Goal: Transaction & Acquisition: Book appointment/travel/reservation

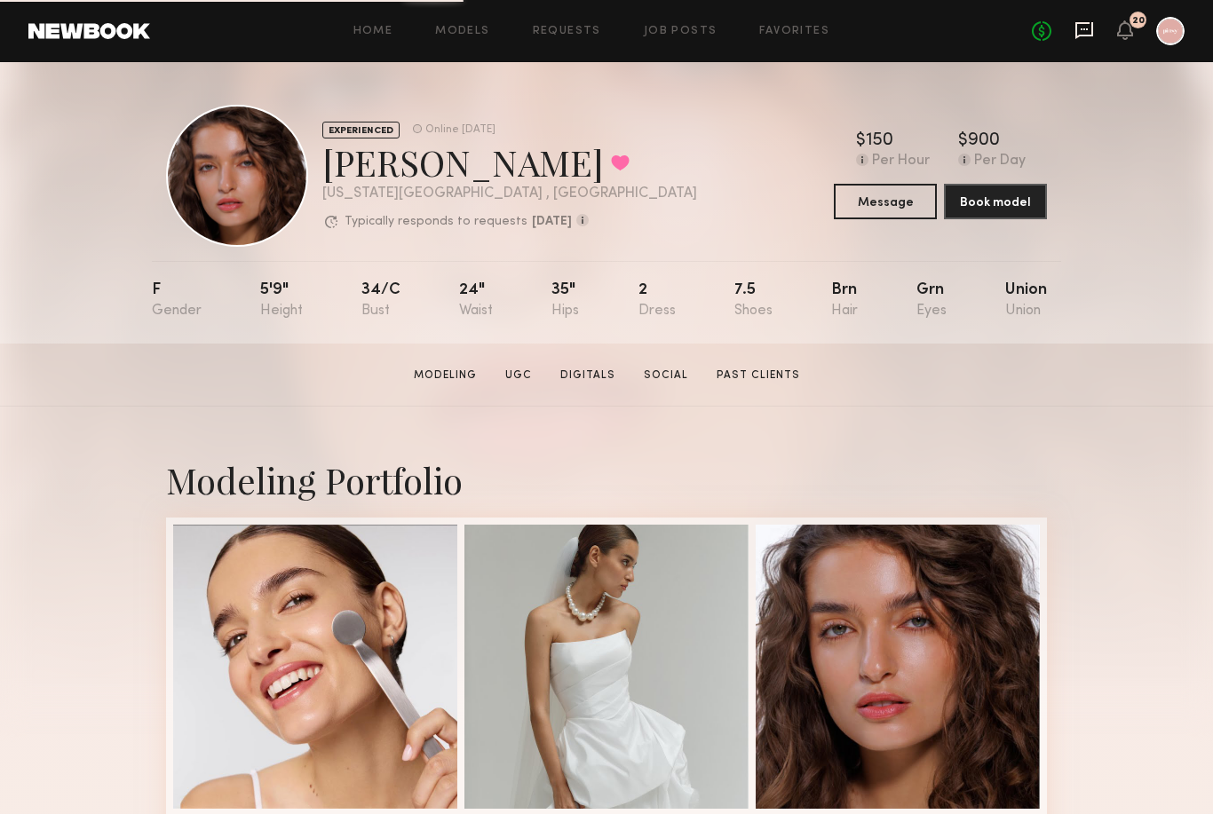
click at [1087, 32] on icon at bounding box center [1085, 30] width 20 height 20
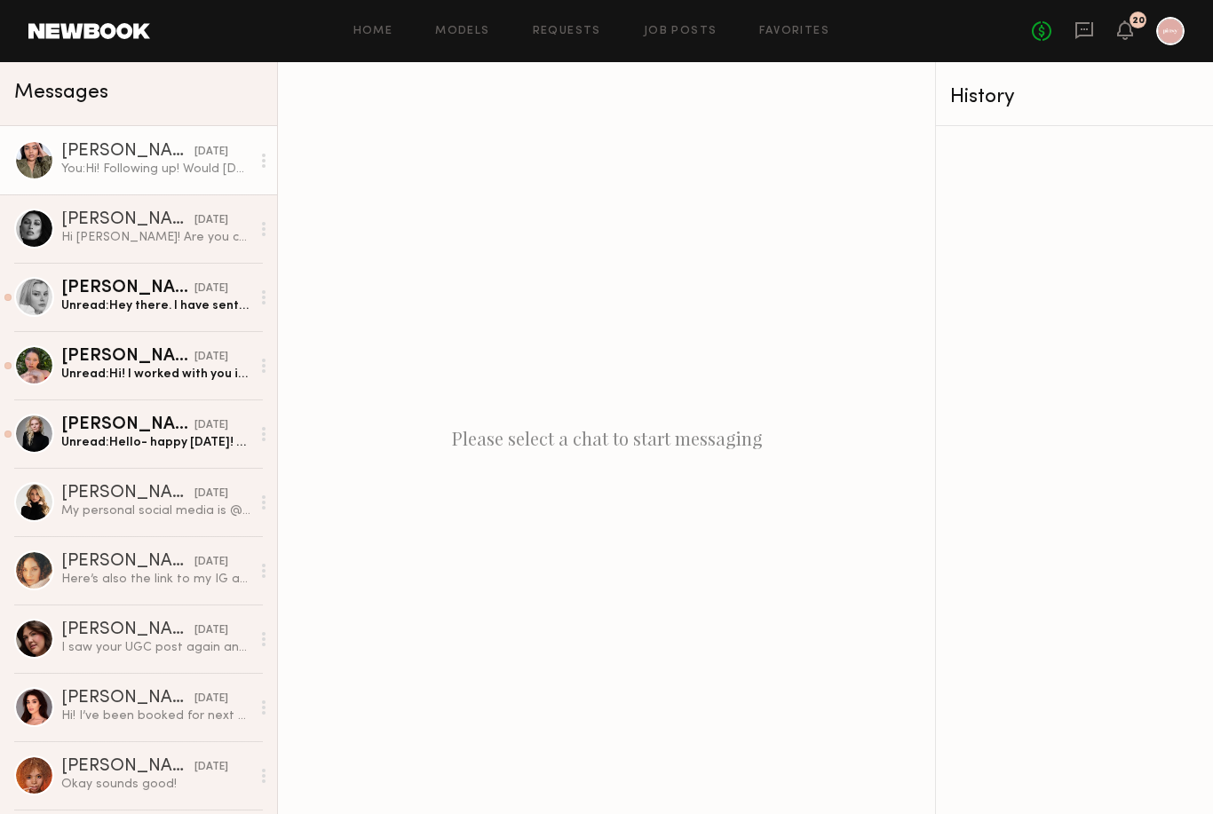
click at [235, 171] on div "You: Hi! Following up! Would [DATE] or [DATE] work for you?" at bounding box center [155, 169] width 189 height 17
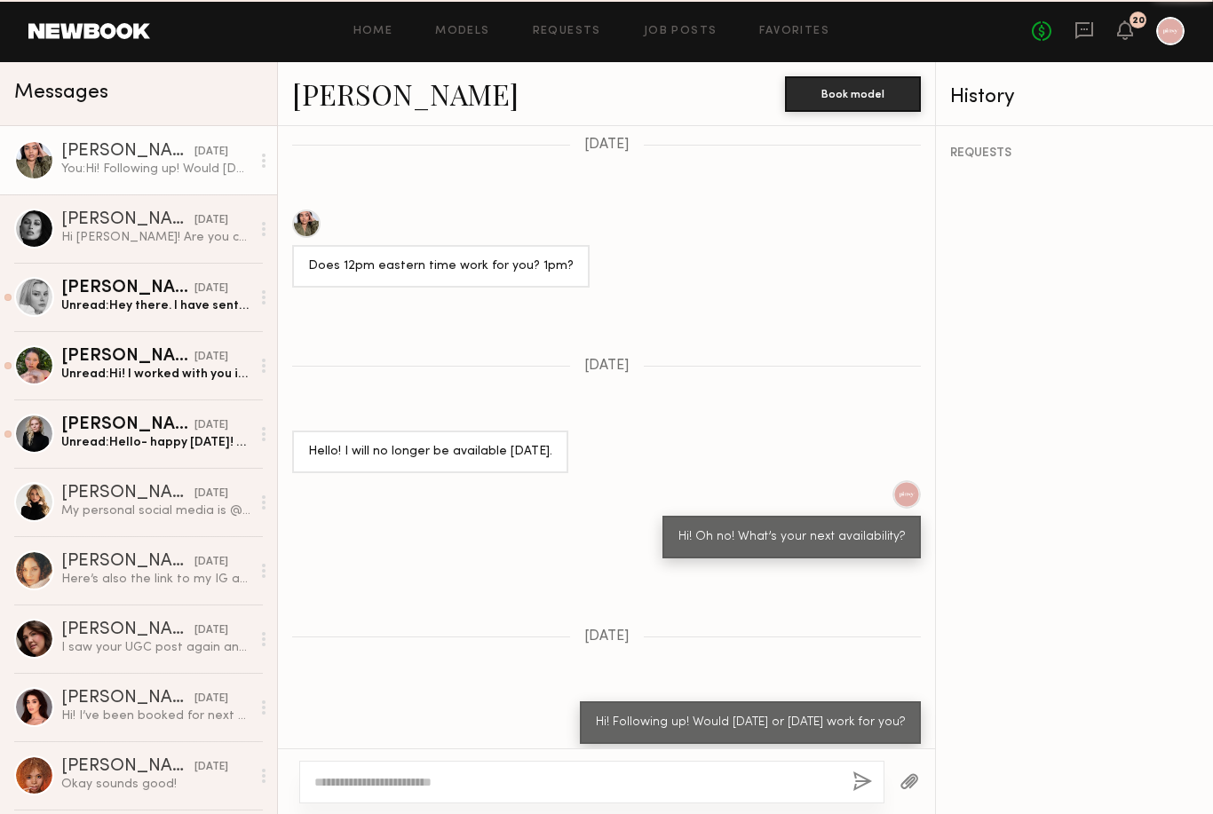
scroll to position [1116, 0]
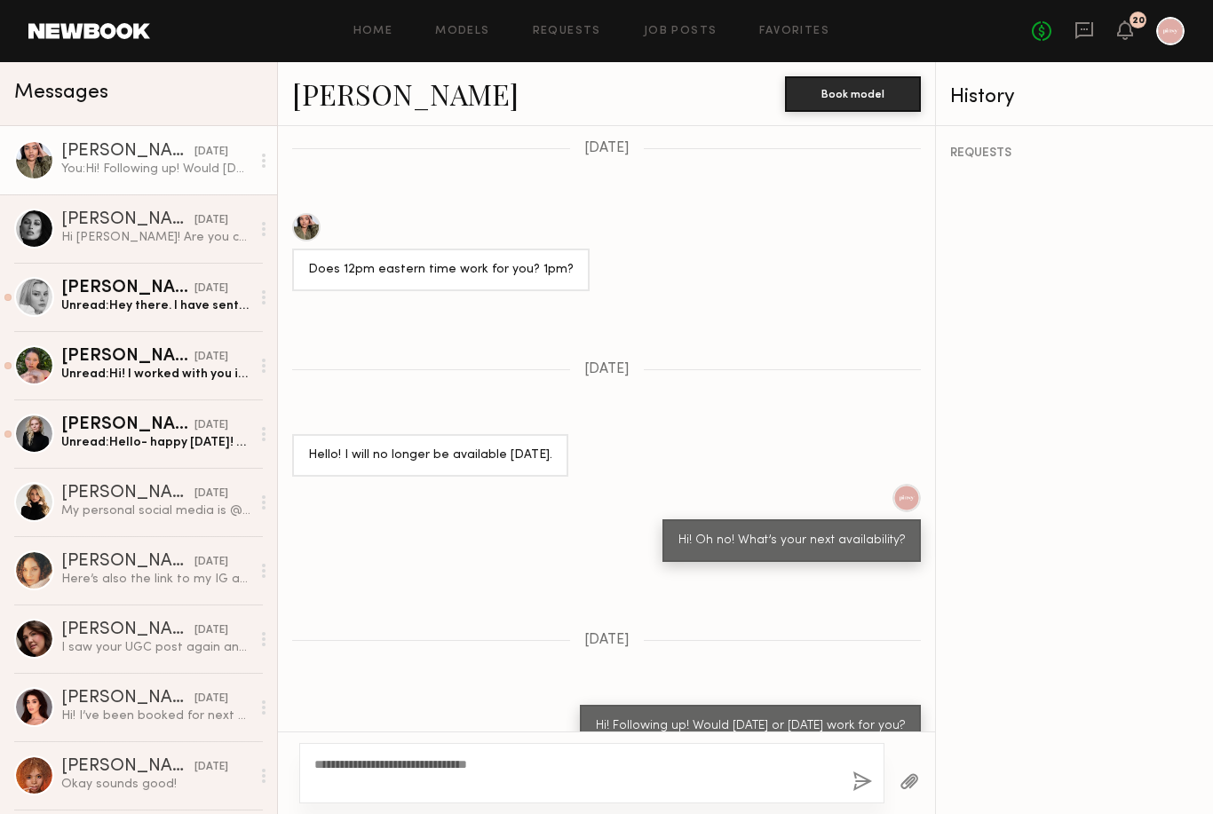
type textarea "**********"
click at [863, 772] on button "button" at bounding box center [863, 783] width 20 height 22
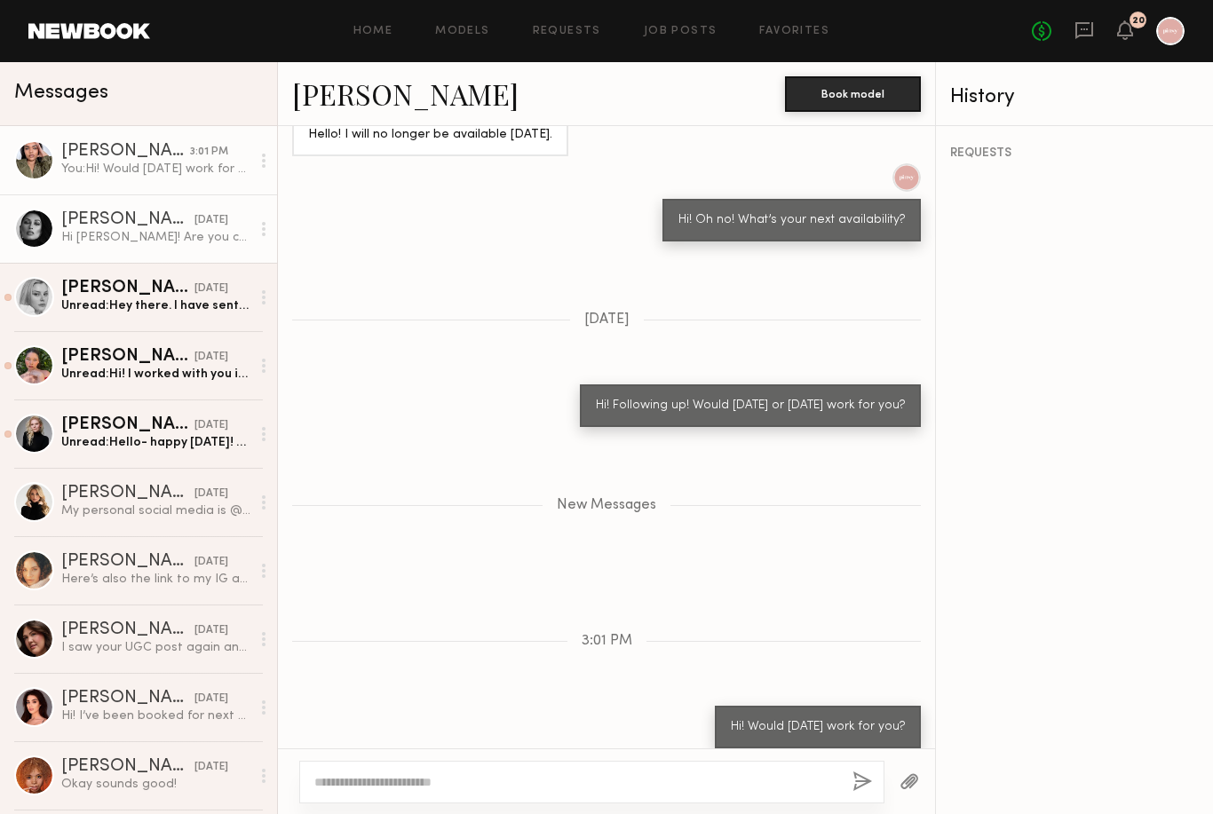
click at [194, 225] on div "03/17/2025" at bounding box center [211, 220] width 34 height 17
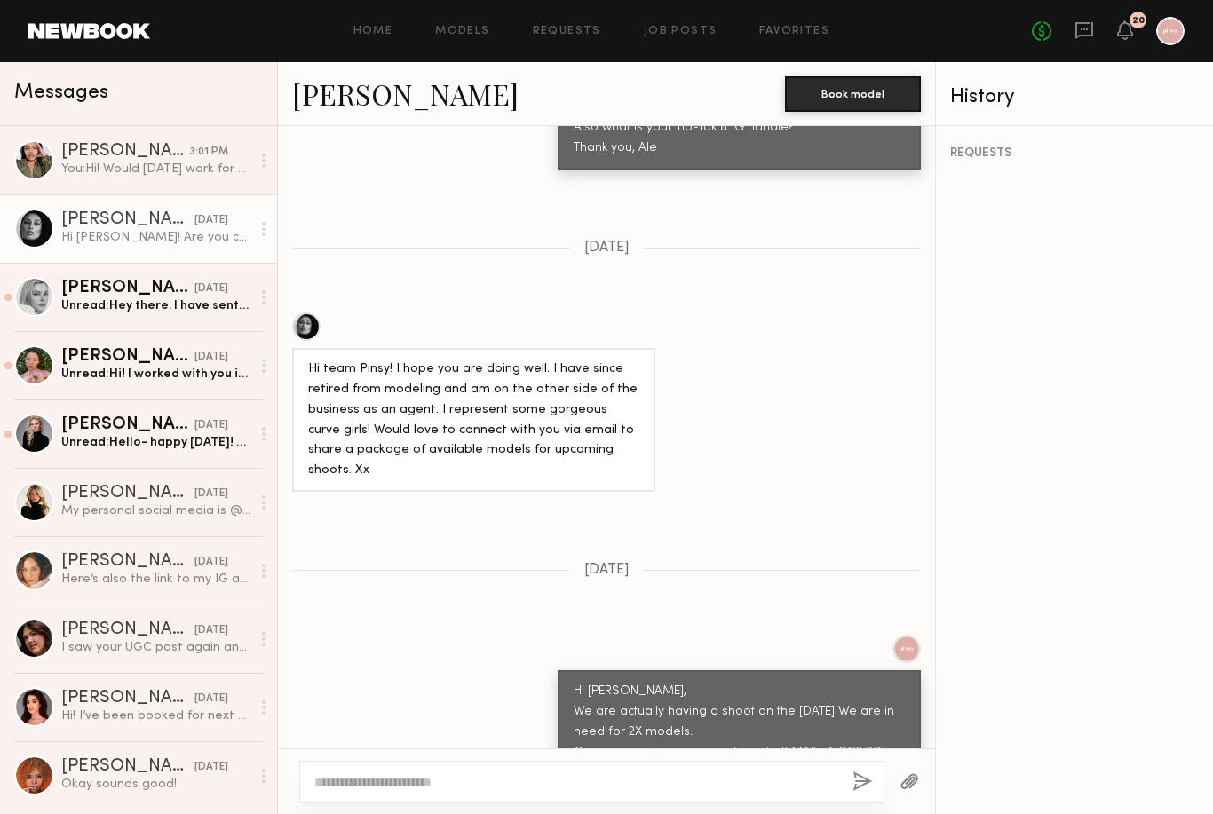
scroll to position [985, 0]
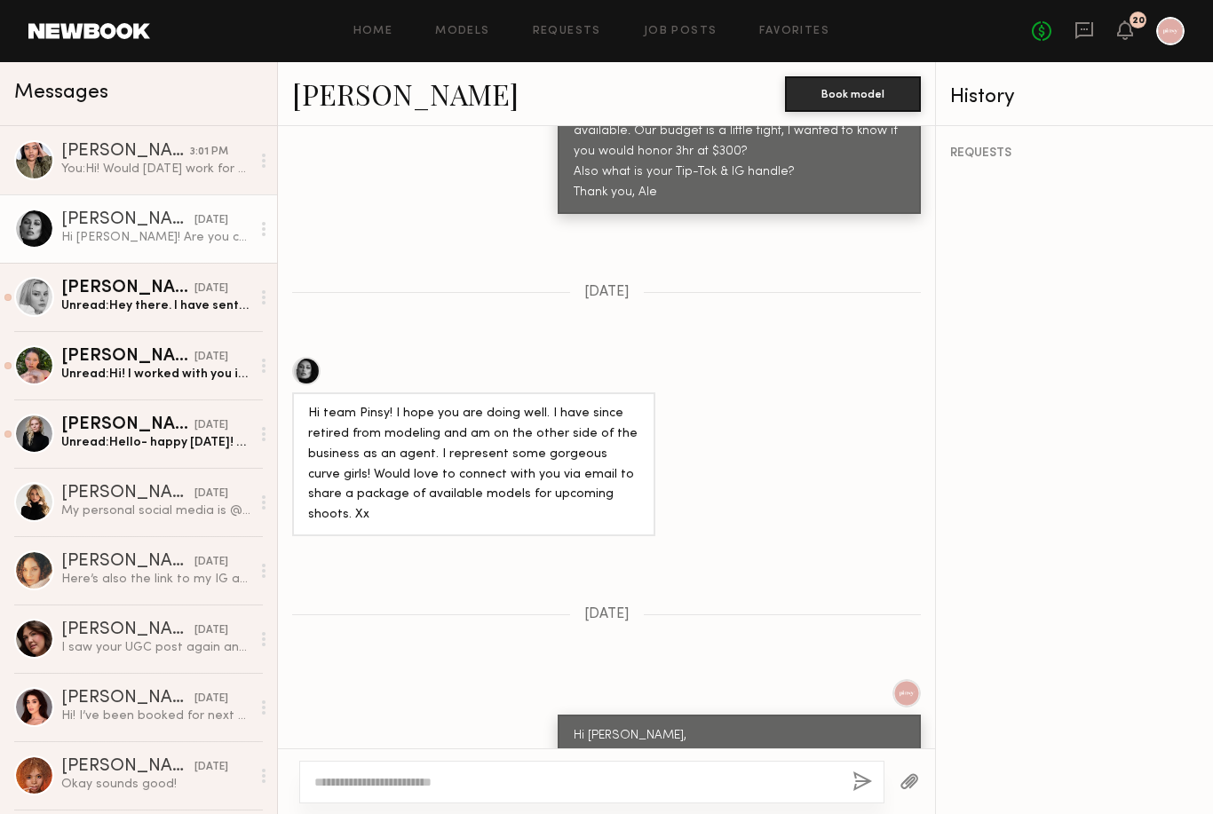
click at [33, 231] on div at bounding box center [34, 229] width 40 height 40
click at [463, 31] on link "Models" at bounding box center [462, 32] width 54 height 12
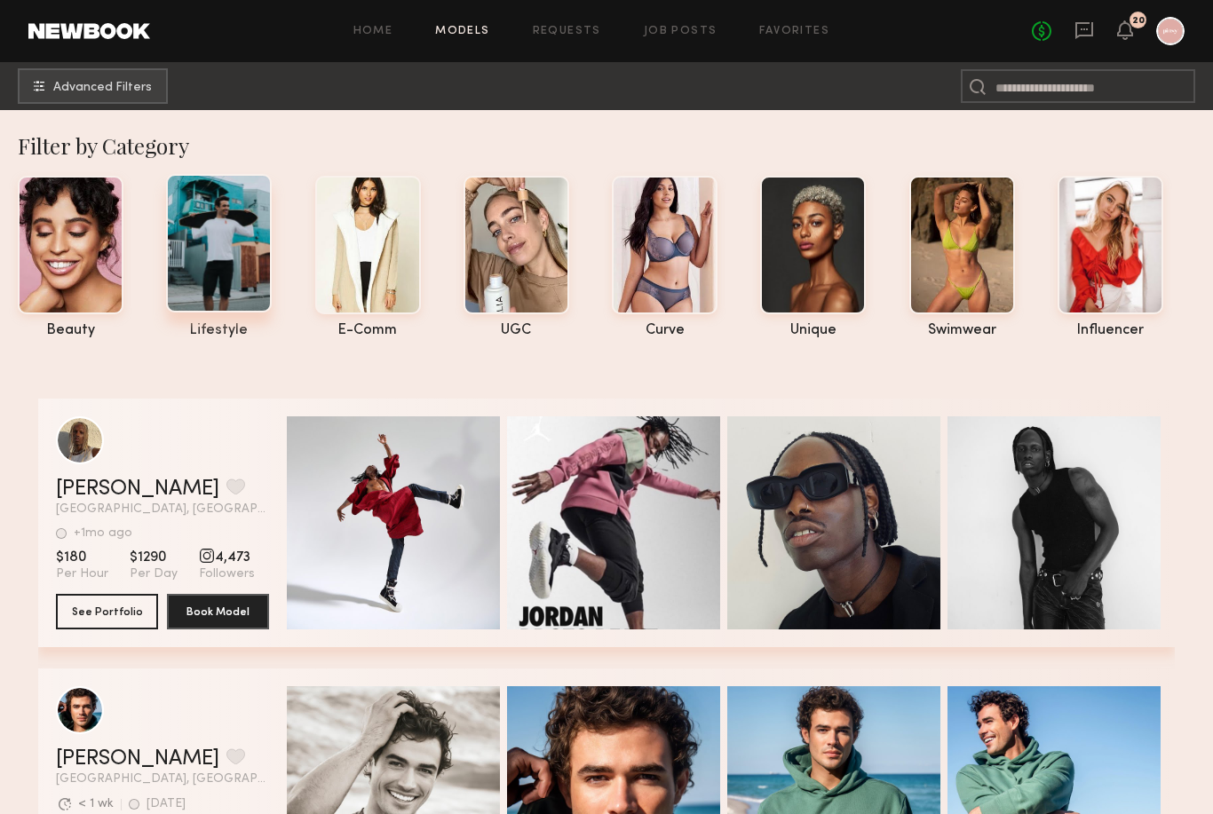
click at [246, 250] on div at bounding box center [219, 243] width 106 height 139
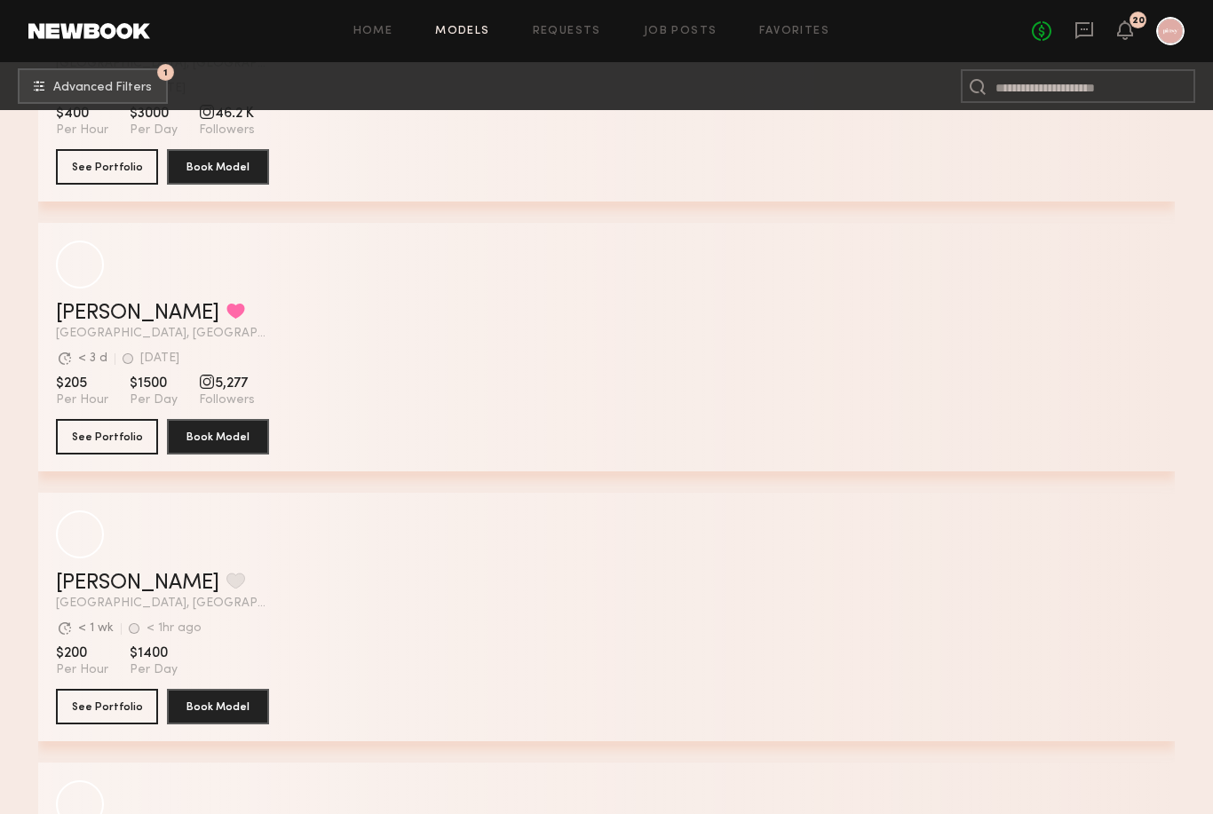
scroll to position [1273, 0]
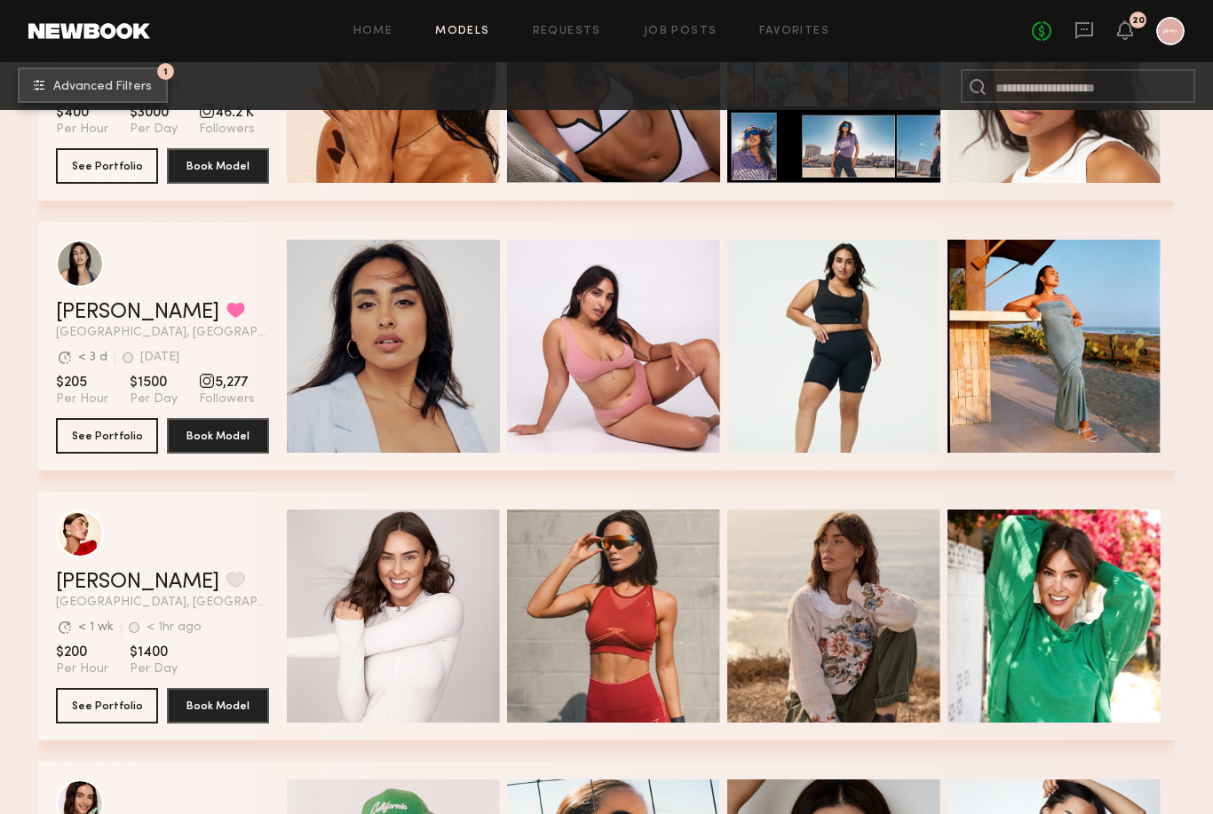
click at [88, 77] on button "1 Advanced Filters" at bounding box center [93, 85] width 150 height 36
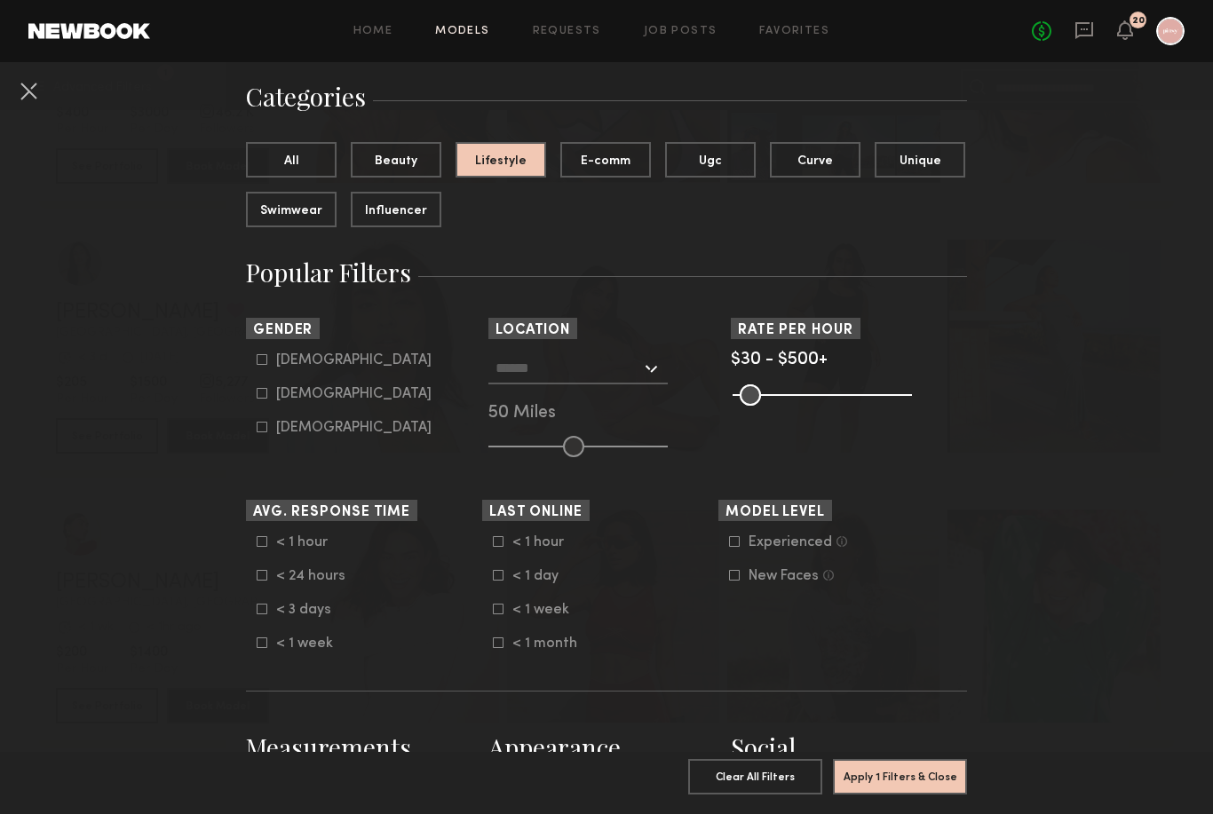
scroll to position [106, 0]
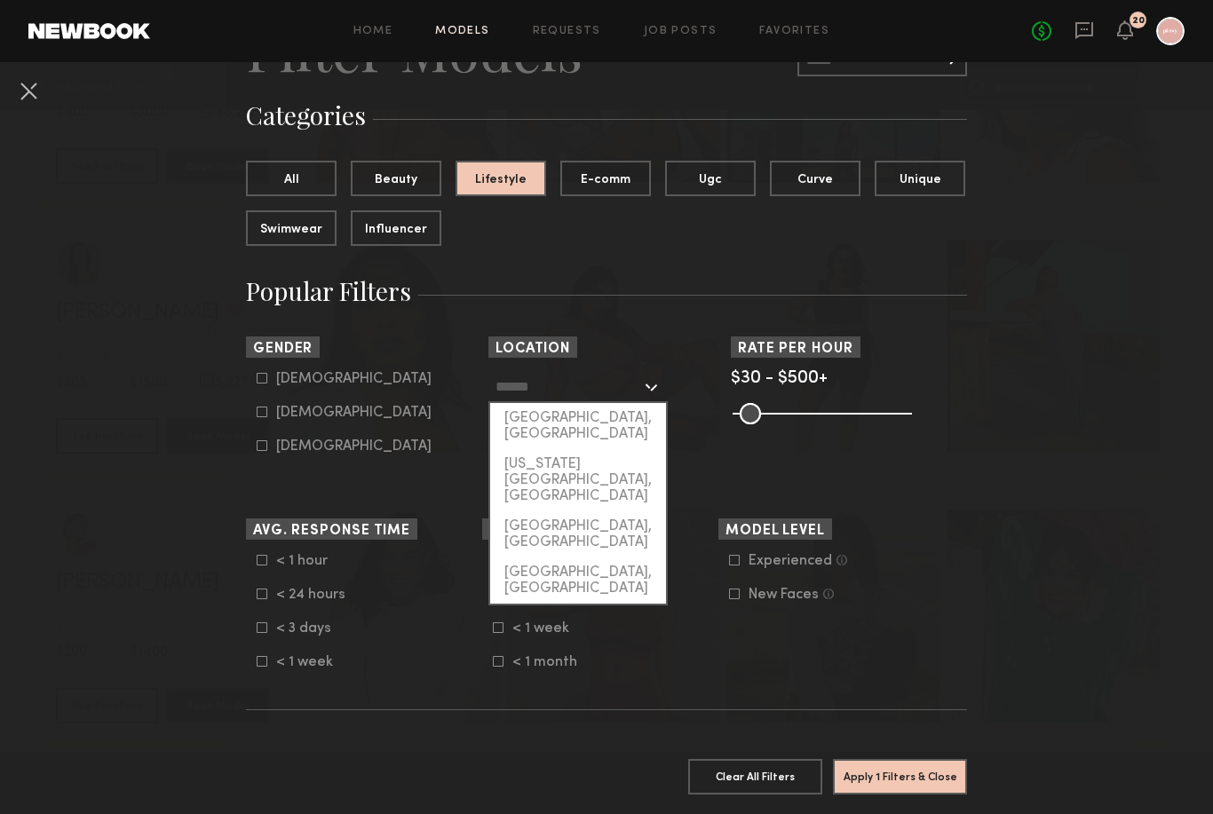
click at [593, 382] on input "text" at bounding box center [569, 386] width 146 height 30
click at [594, 449] on div "[US_STATE][GEOGRAPHIC_DATA], [GEOGRAPHIC_DATA]" at bounding box center [578, 480] width 176 height 62
type input "**********"
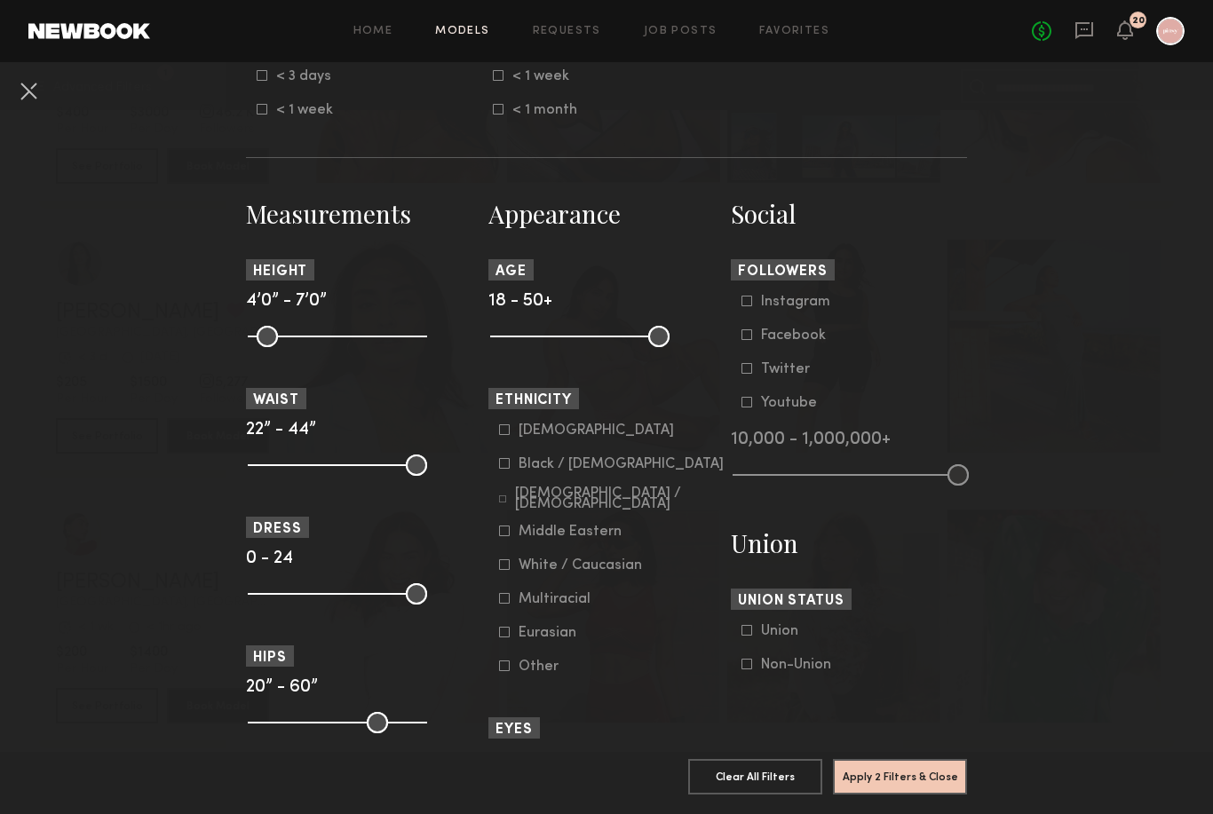
scroll to position [675, 0]
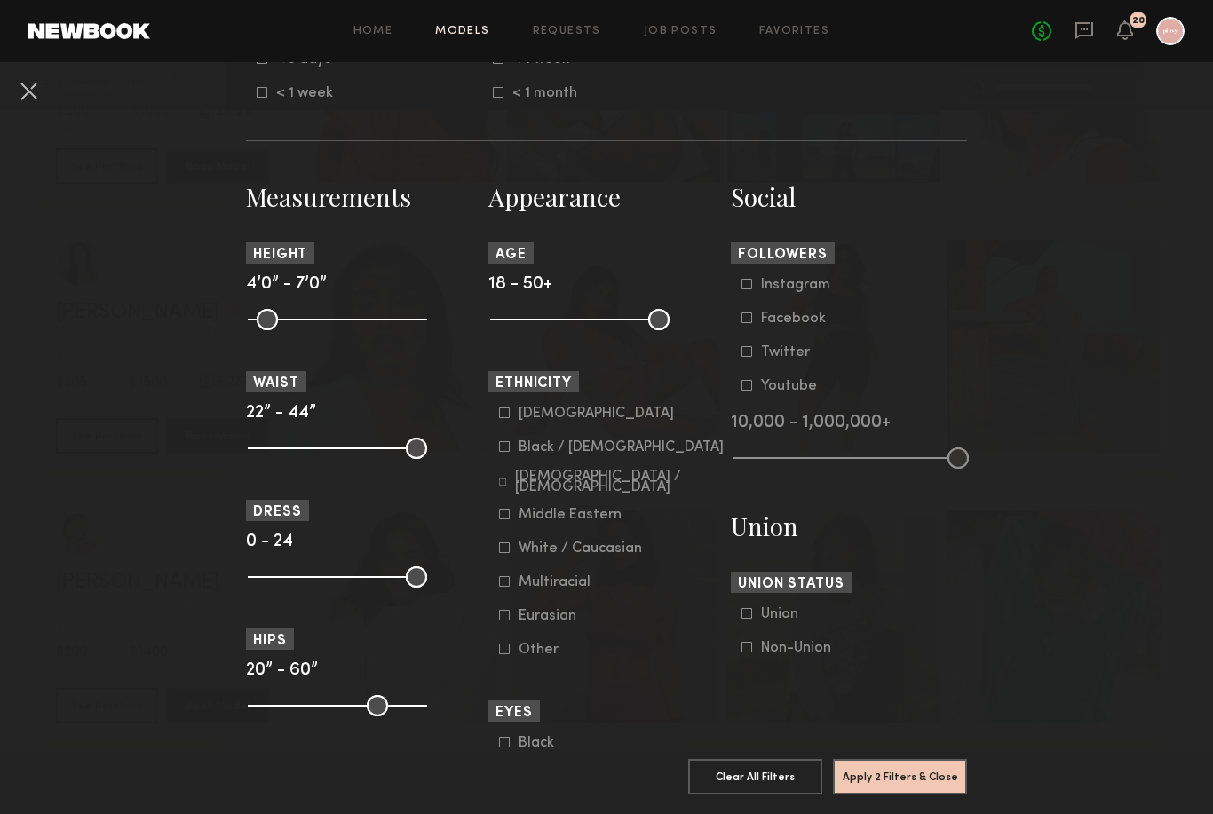
click at [896, 795] on button "Apply 2 Filters & Close" at bounding box center [900, 777] width 134 height 36
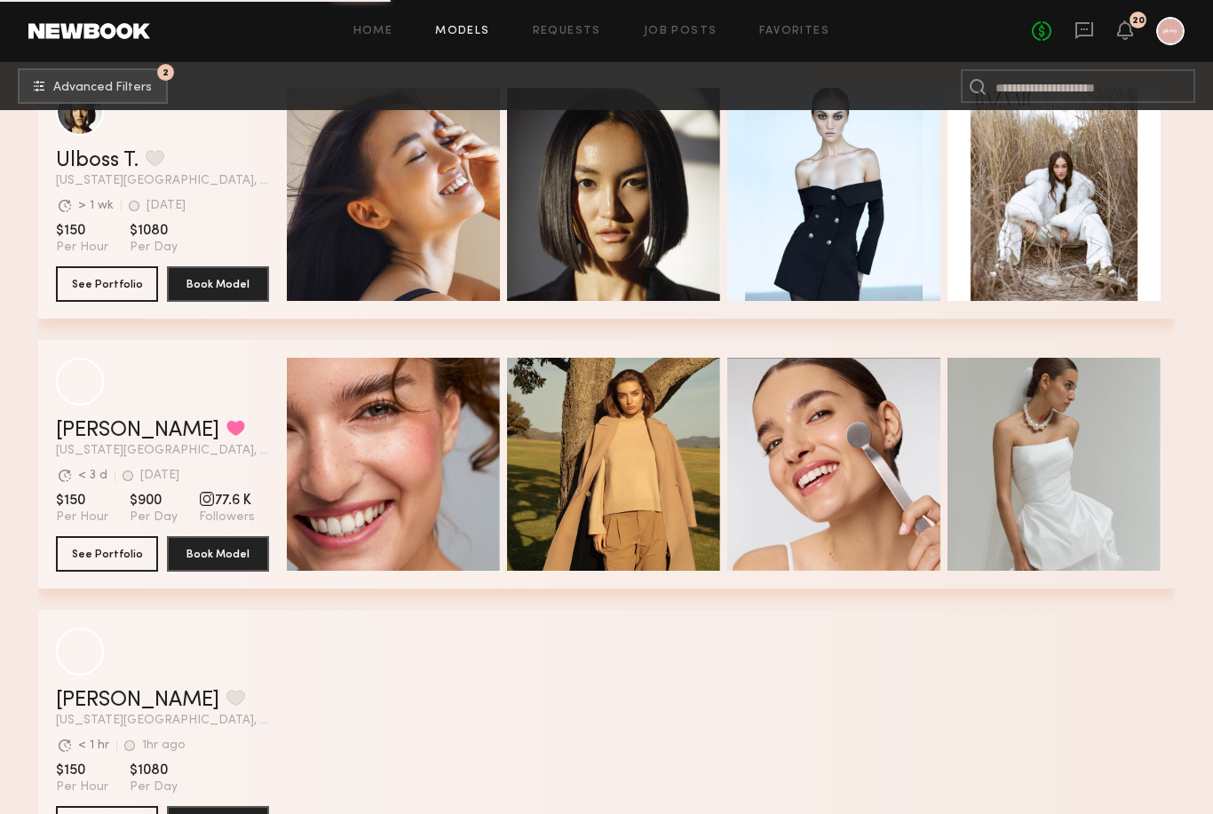
scroll to position [2822, 0]
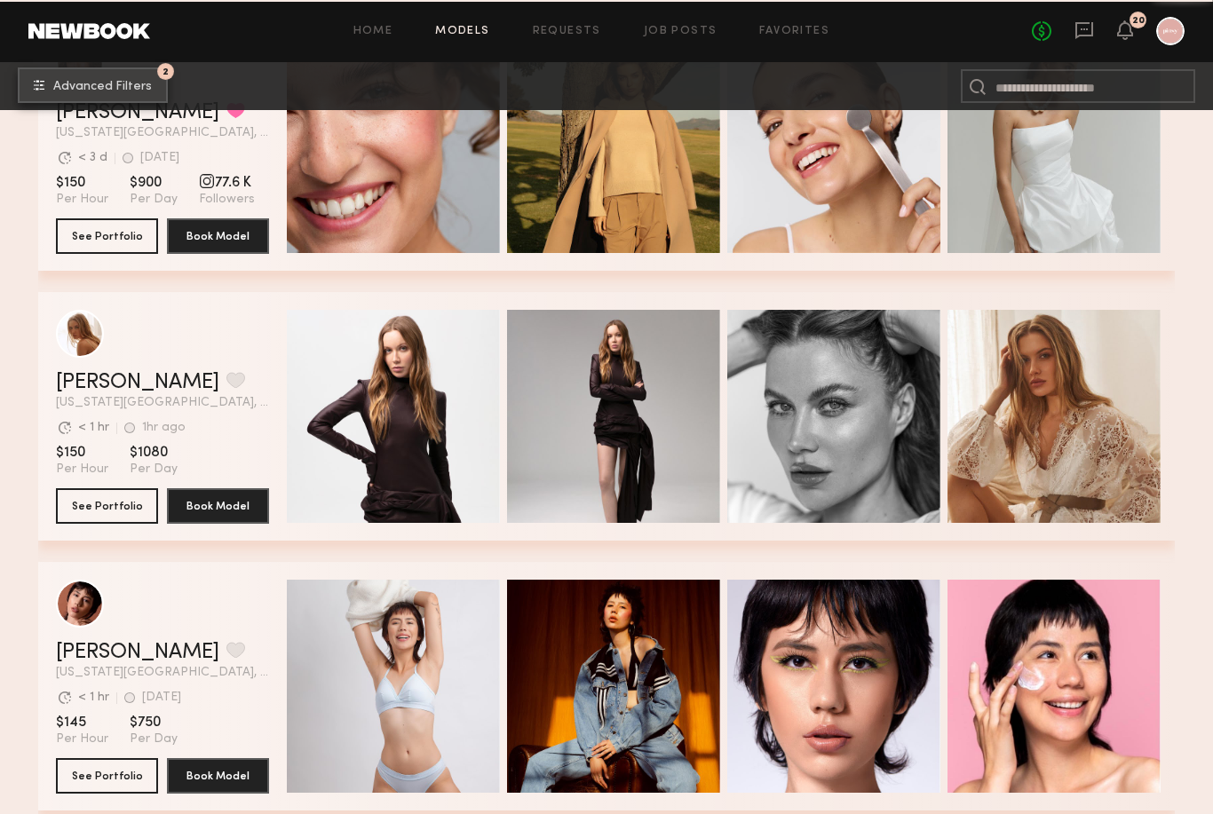
click at [151, 85] on button "2 Advanced Filters" at bounding box center [93, 85] width 150 height 36
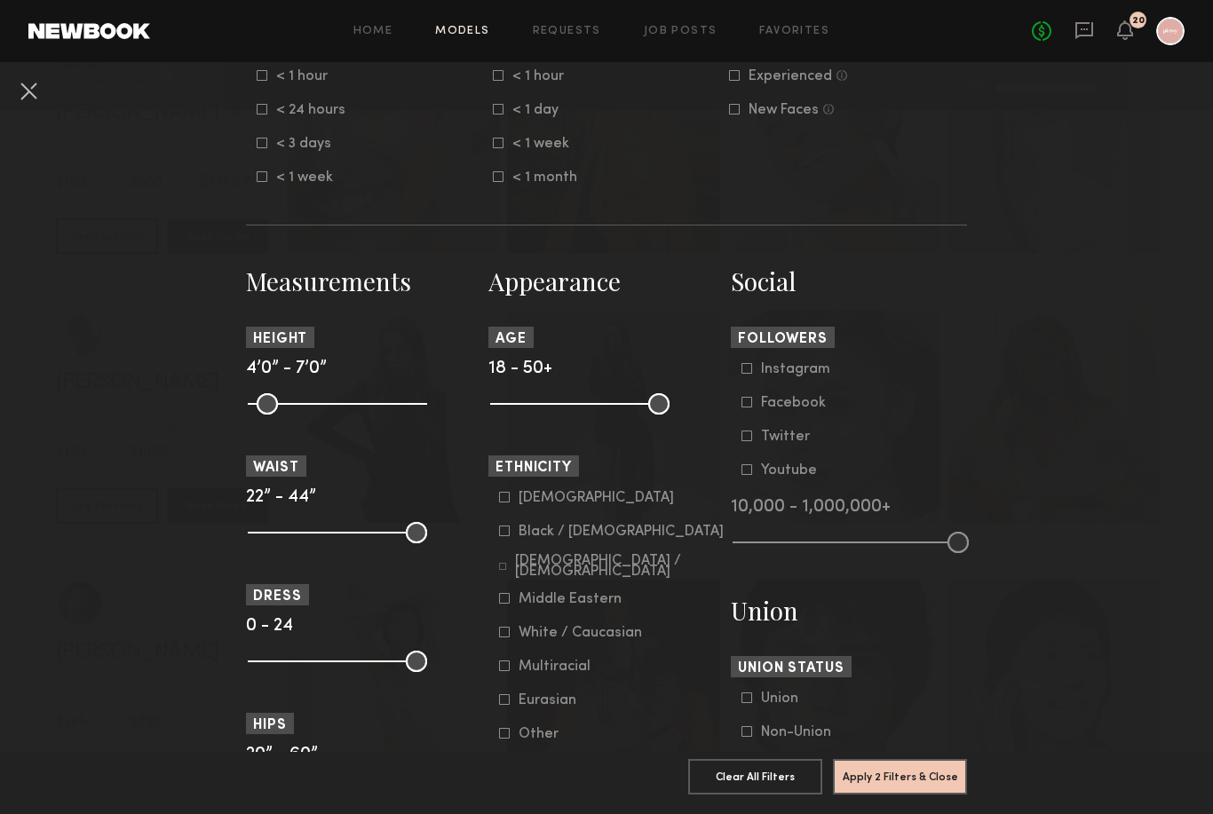
scroll to position [591, 0]
drag, startPoint x: 269, startPoint y: 678, endPoint x: 320, endPoint y: 677, distance: 50.6
click at [320, 670] on common-range-minmax at bounding box center [335, 658] width 179 height 21
drag, startPoint x: 273, startPoint y: 665, endPoint x: 316, endPoint y: 670, distance: 43.7
click at [316, 670] on common-range-minmax at bounding box center [335, 658] width 179 height 21
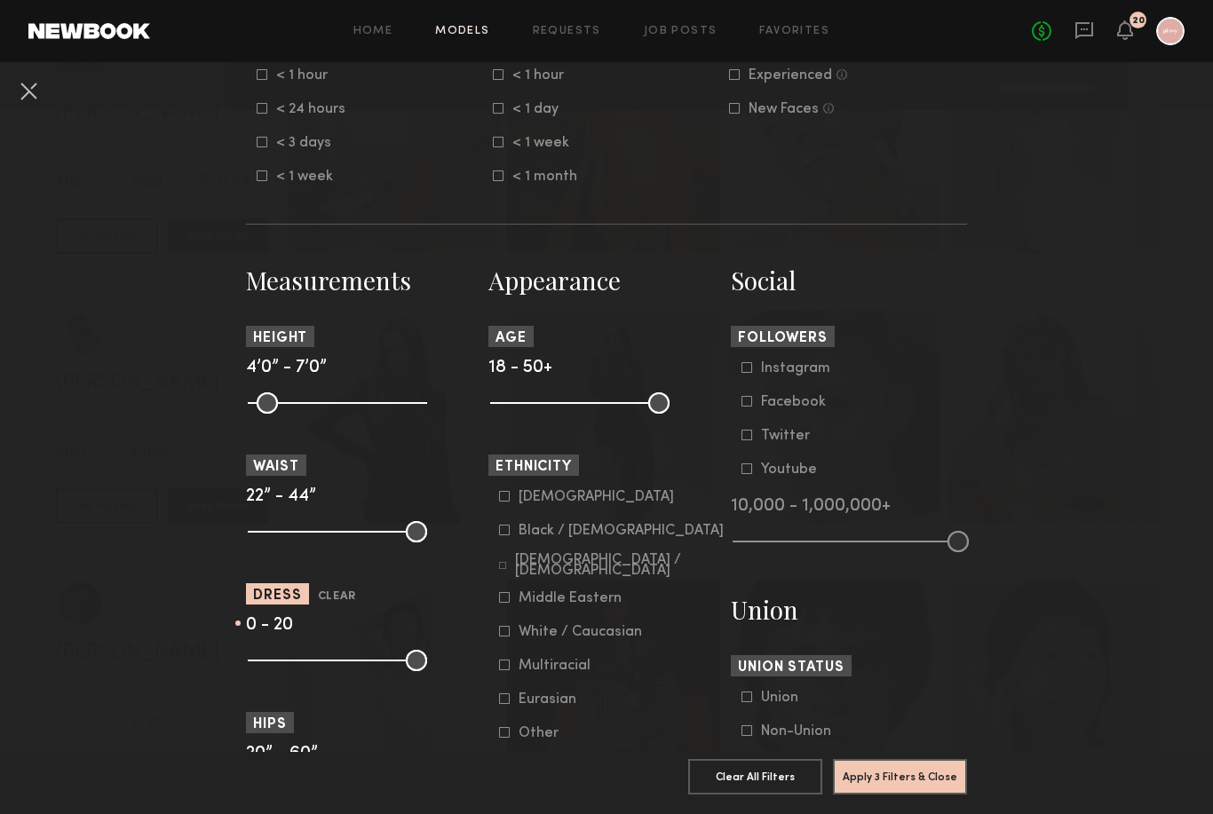
drag, startPoint x: 417, startPoint y: 668, endPoint x: 393, endPoint y: 668, distance: 24.0
type input "**"
click at [393, 668] on input "range" at bounding box center [337, 660] width 179 height 21
drag, startPoint x: 267, startPoint y: 672, endPoint x: 349, endPoint y: 682, distance: 82.3
type input "**"
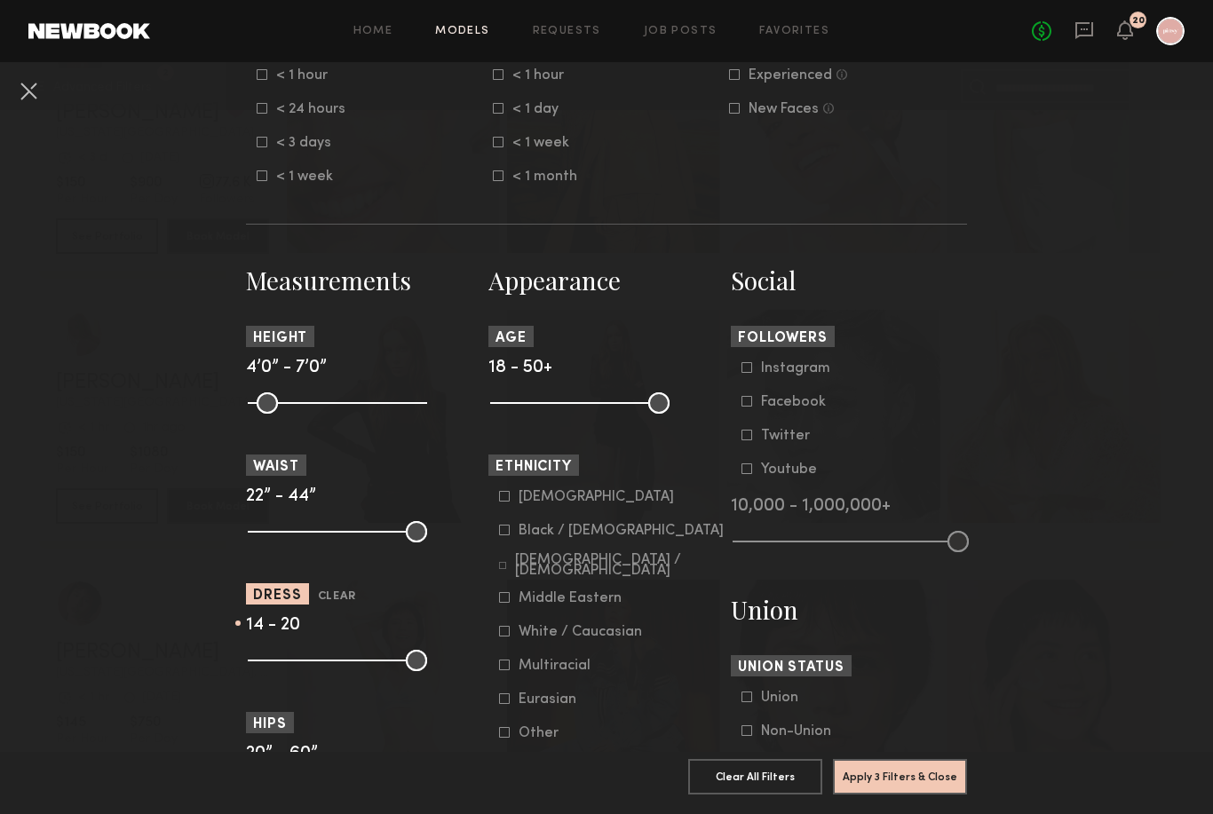
click at [885, 794] on button "Apply 3 Filters & Close" at bounding box center [900, 776] width 134 height 36
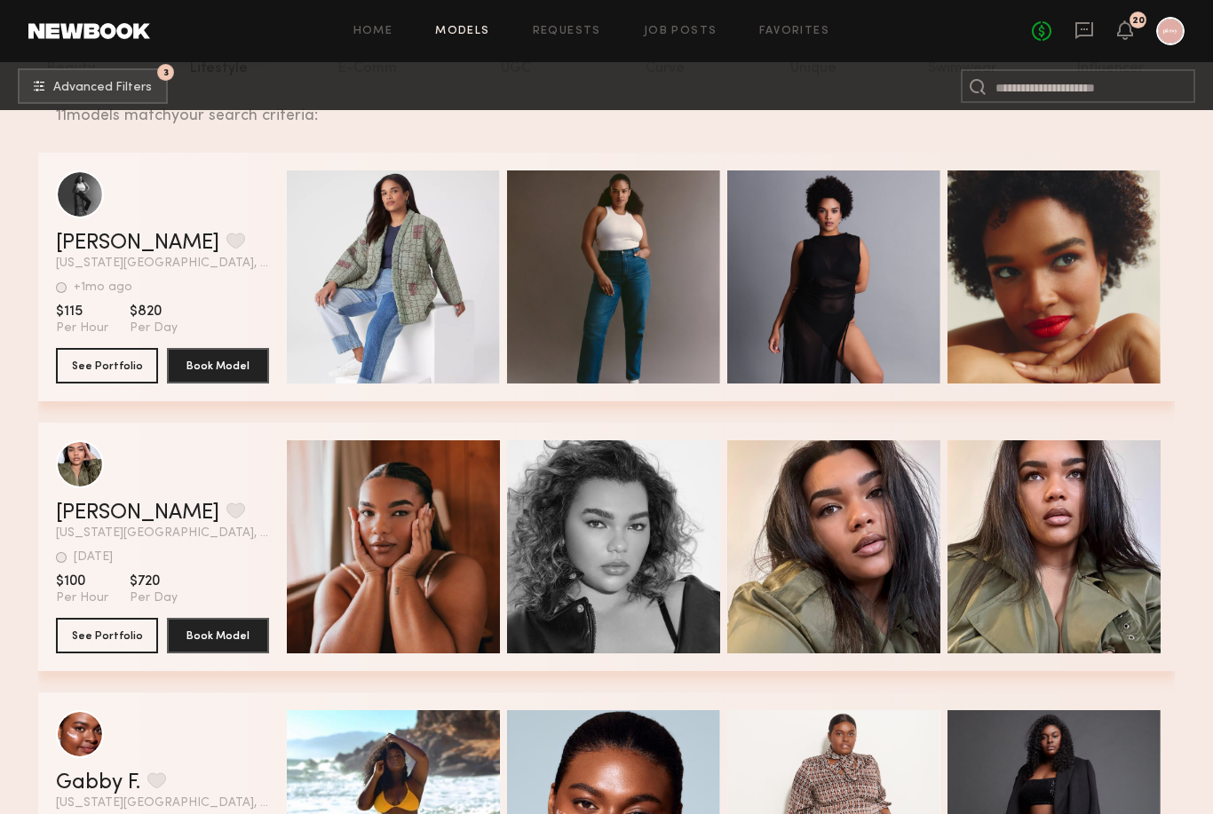
scroll to position [262, 0]
click at [112, 245] on link "Crisdanil H." at bounding box center [137, 243] width 163 height 21
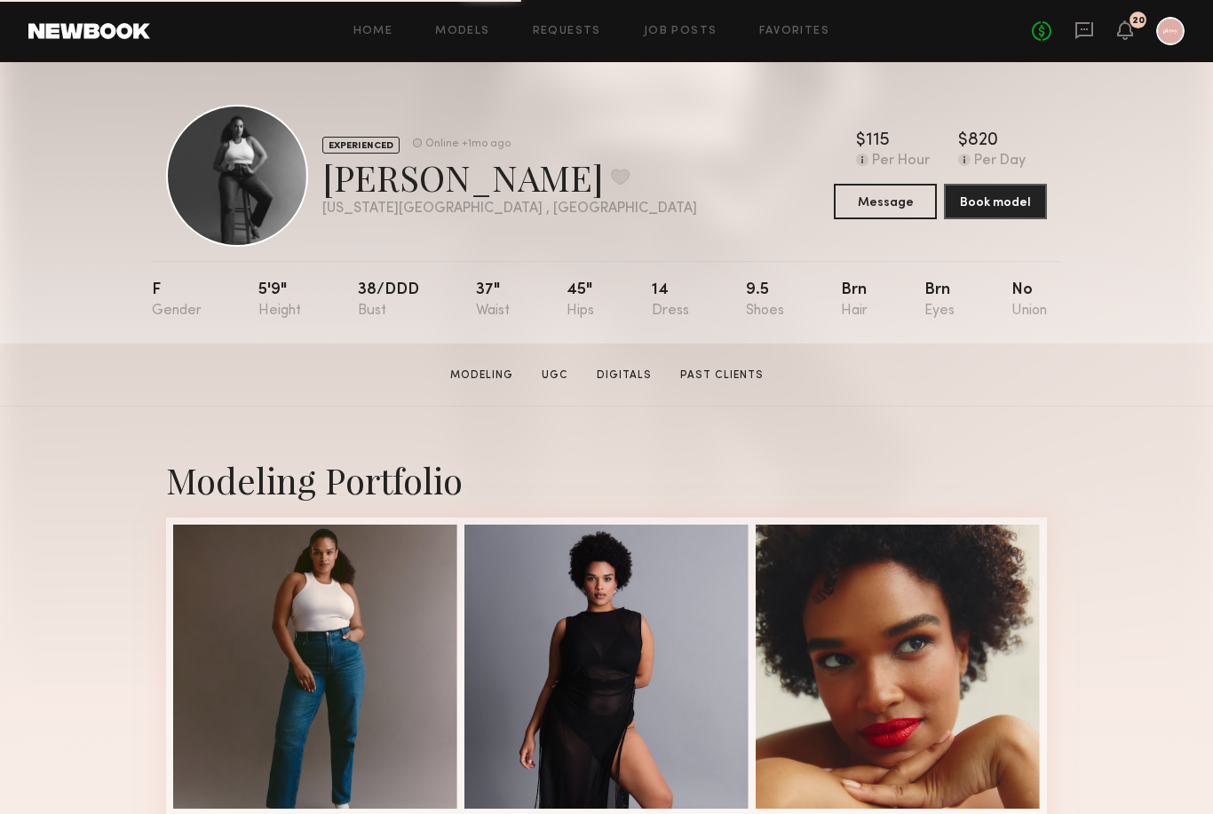
drag, startPoint x: 885, startPoint y: 8, endPoint x: -1, endPoint y: -1, distance: 885.5
click at [458, 30] on link "Models" at bounding box center [462, 32] width 54 height 12
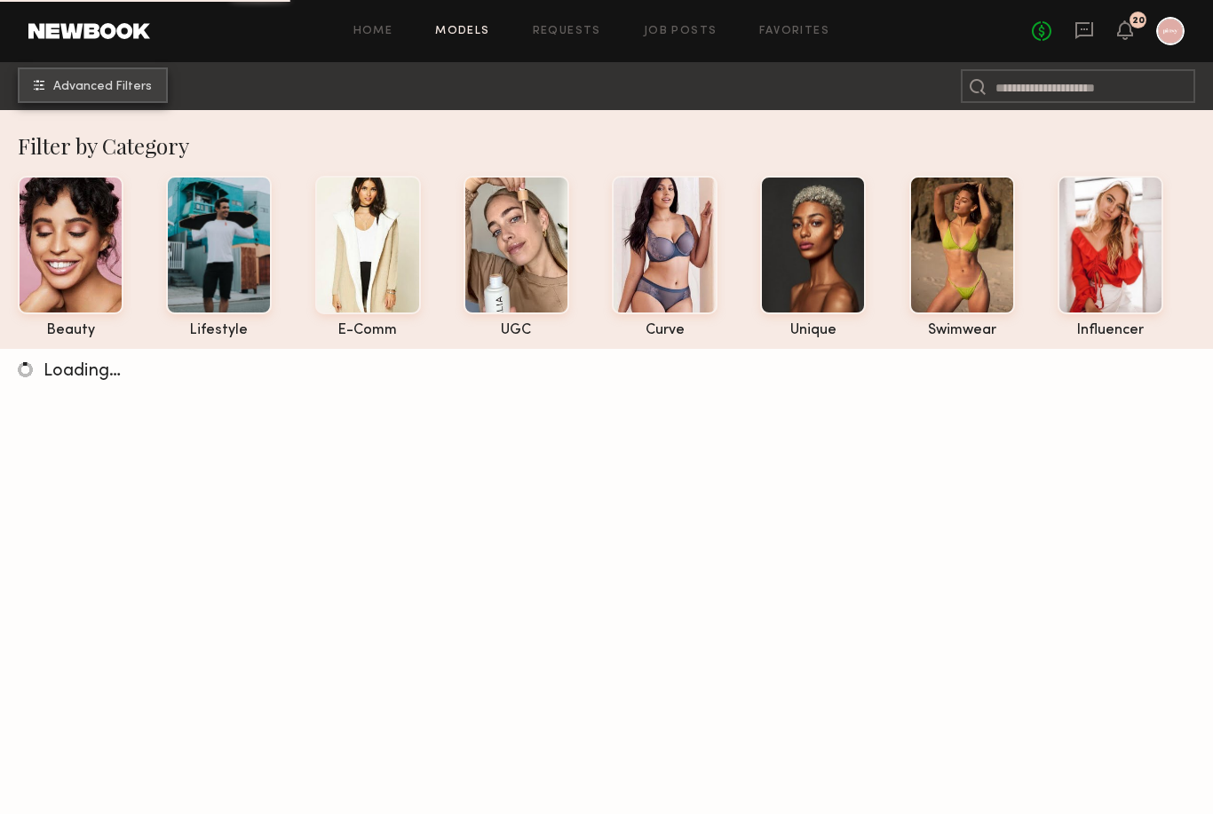
click at [97, 95] on button "Advanced Filters" at bounding box center [93, 85] width 150 height 36
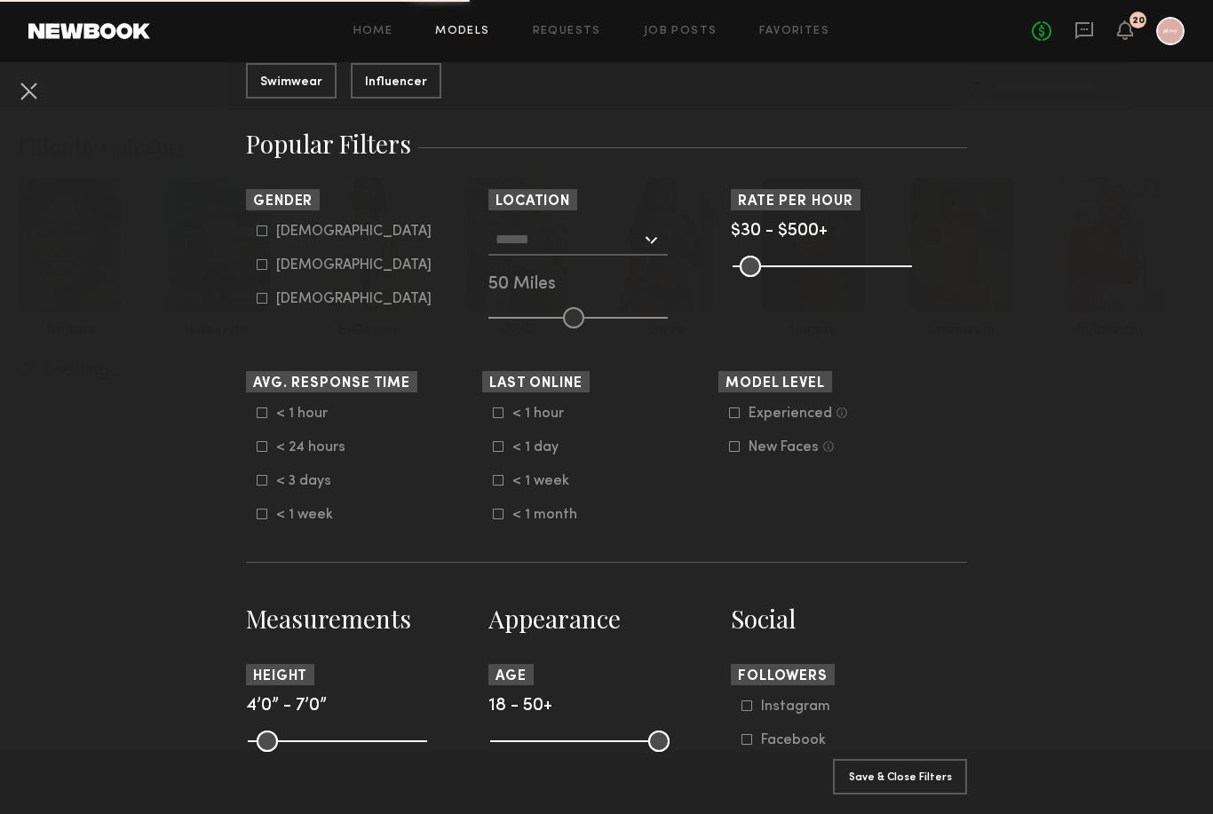
scroll to position [255, 0]
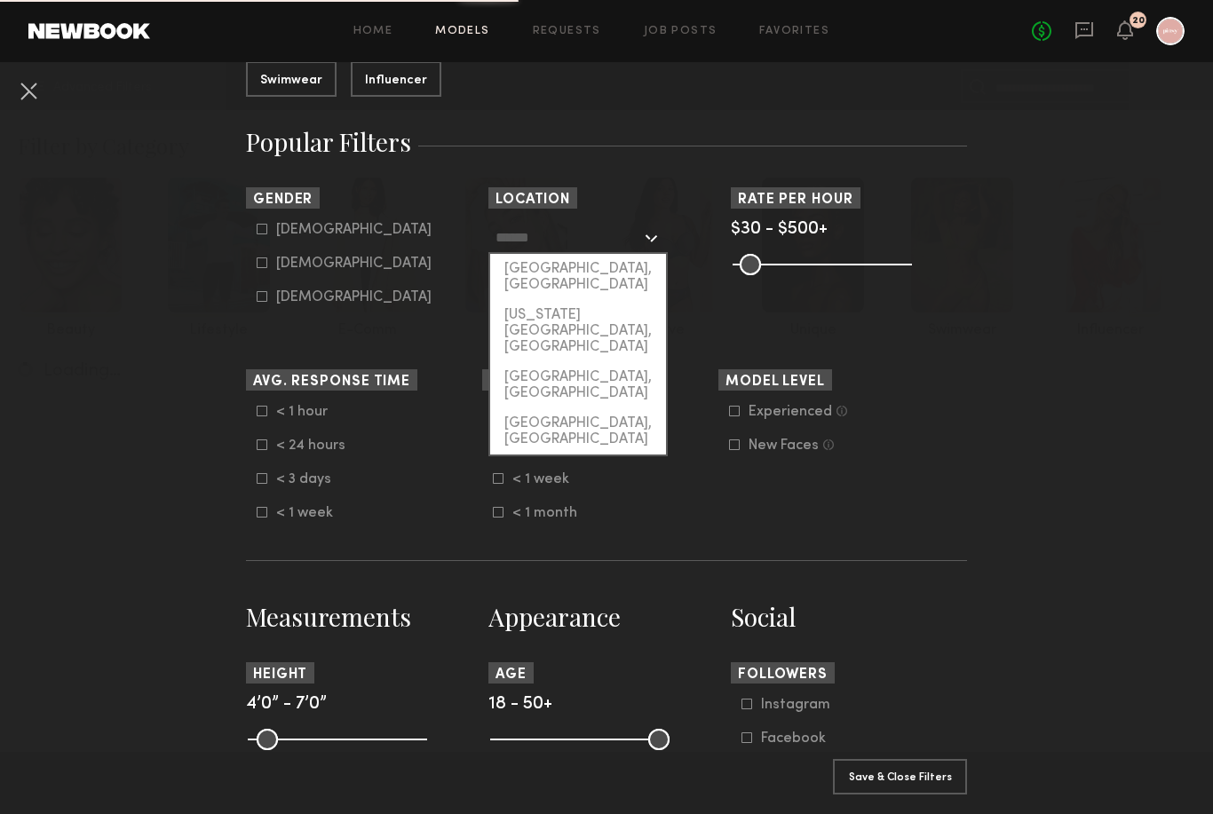
click at [533, 248] on input "text" at bounding box center [569, 237] width 146 height 30
click at [540, 304] on div "[US_STATE][GEOGRAPHIC_DATA], [GEOGRAPHIC_DATA]" at bounding box center [578, 331] width 176 height 62
type input "**********"
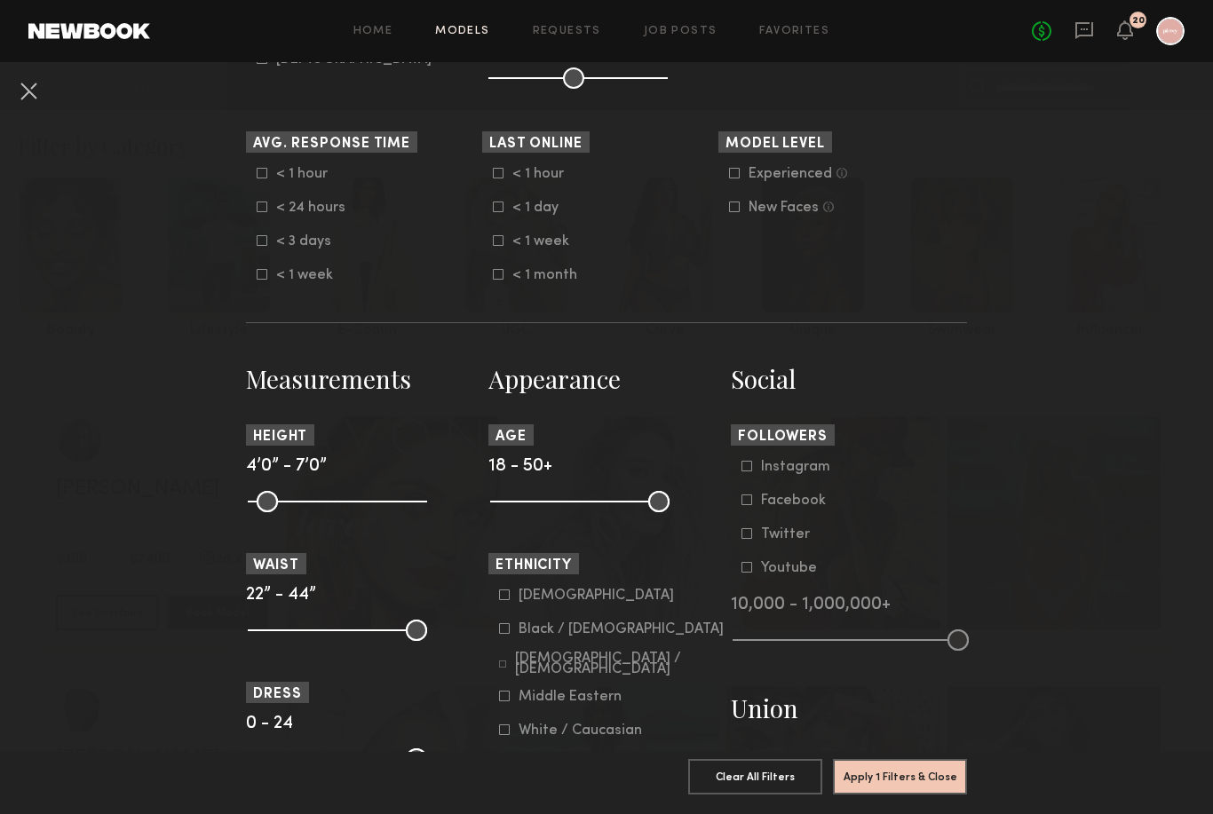
scroll to position [582, 0]
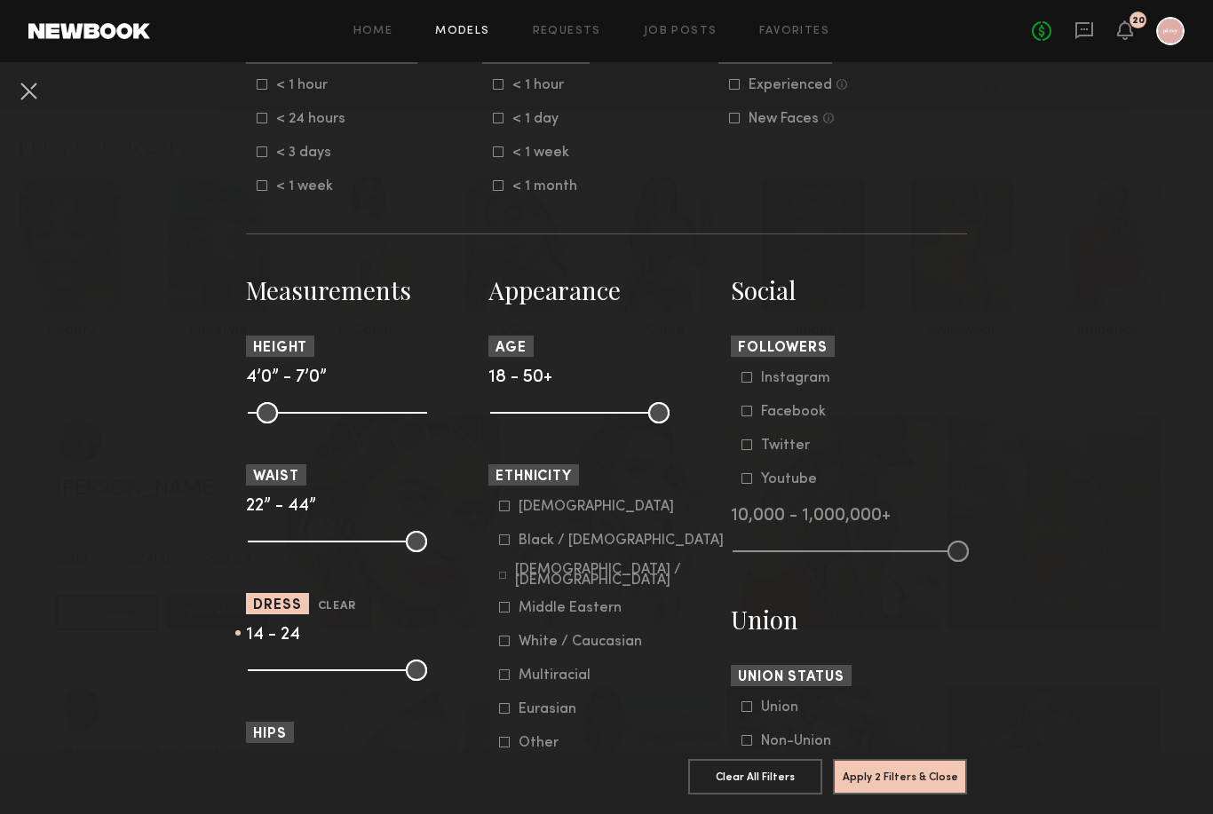
drag, startPoint x: 252, startPoint y: 683, endPoint x: 348, endPoint y: 689, distance: 96.1
type input "**"
click at [348, 679] on common-range-minmax at bounding box center [335, 668] width 179 height 21
drag, startPoint x: 419, startPoint y: 677, endPoint x: 409, endPoint y: 685, distance: 12.6
type input "**"
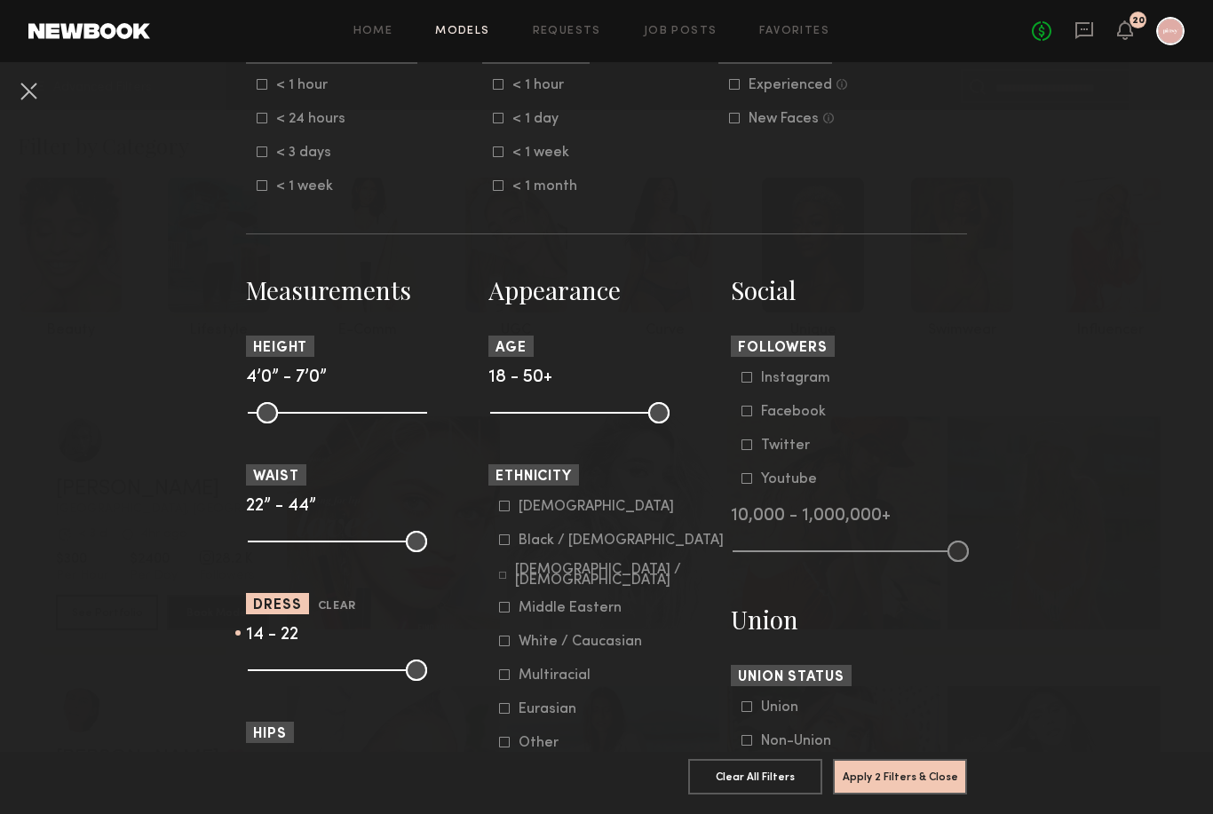
click at [409, 681] on input "range" at bounding box center [337, 670] width 179 height 21
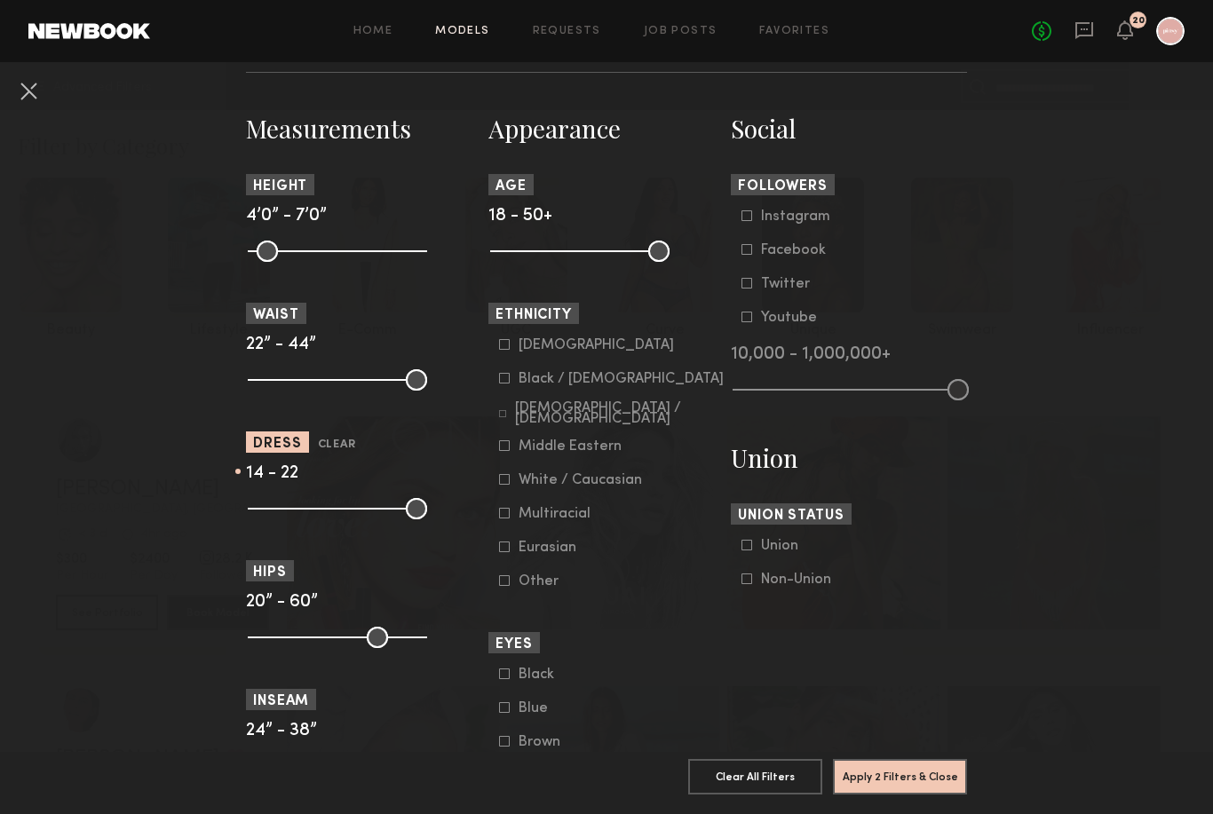
scroll to position [832, 0]
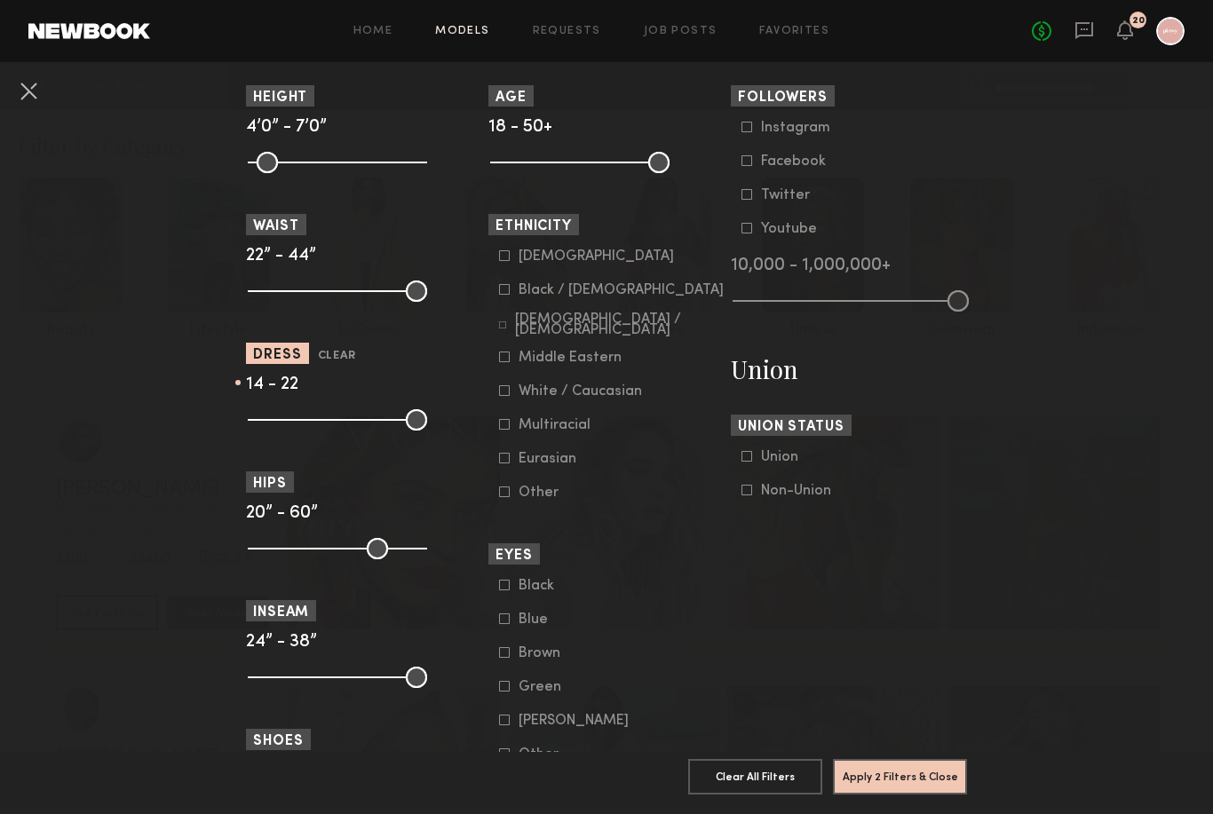
drag, startPoint x: 346, startPoint y: 438, endPoint x: 323, endPoint y: 433, distance: 23.5
click at [323, 429] on common-range-minmax at bounding box center [335, 418] width 179 height 21
drag, startPoint x: 337, startPoint y: 431, endPoint x: 322, endPoint y: 428, distance: 15.3
click at [322, 428] on common-range-minmax at bounding box center [335, 418] width 179 height 21
click at [351, 470] on section "Measurements Height 4’0” - 7’0” Waist 22” - 44” Dress Clear 14 - 22 Hips 20” - …" at bounding box center [364, 711] width 236 height 1376
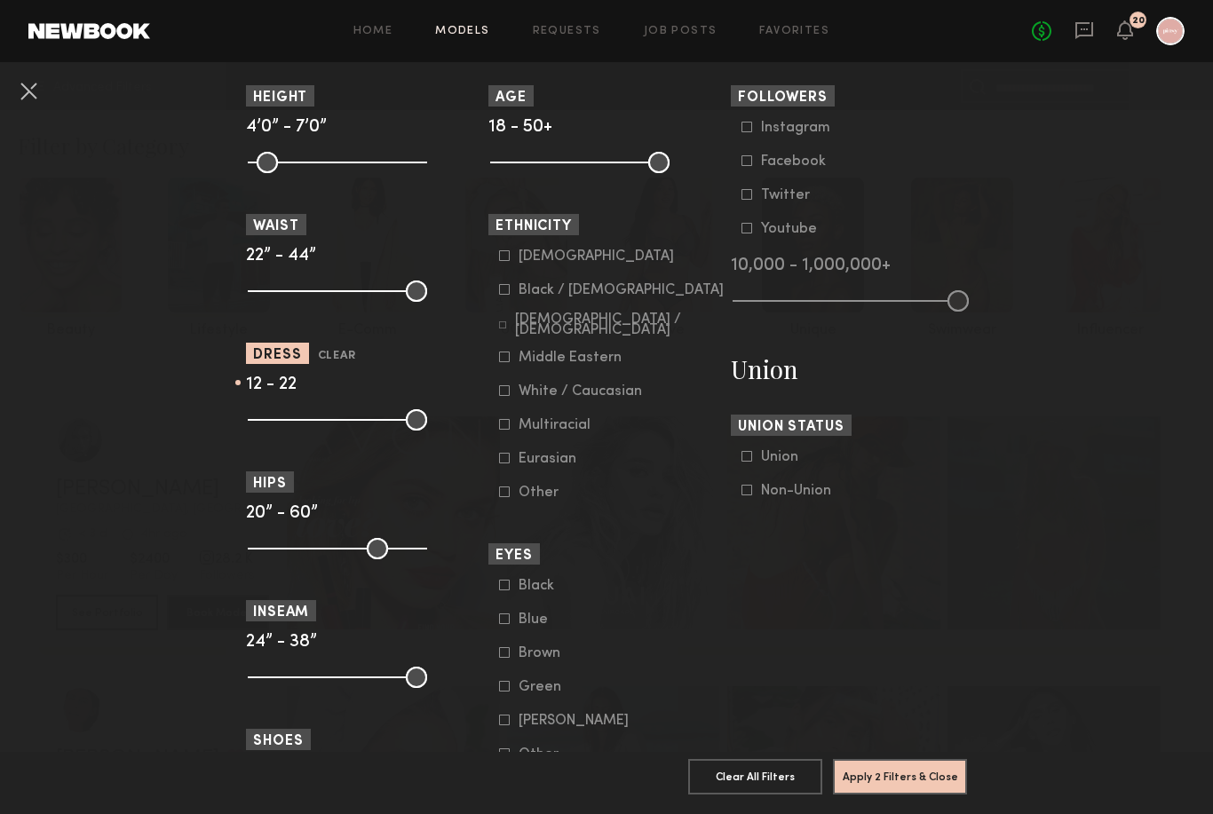
type input "**"
click at [337, 428] on input "range" at bounding box center [337, 419] width 179 height 21
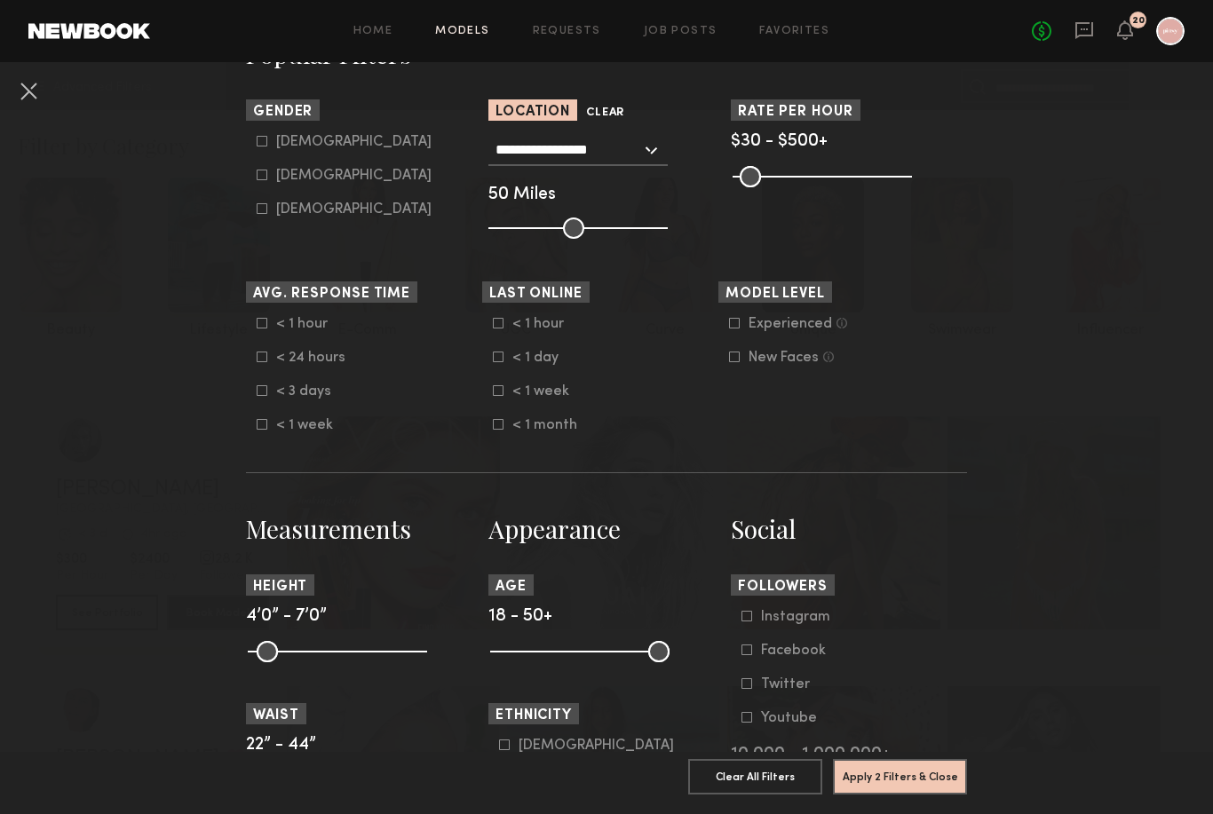
scroll to position [639, 0]
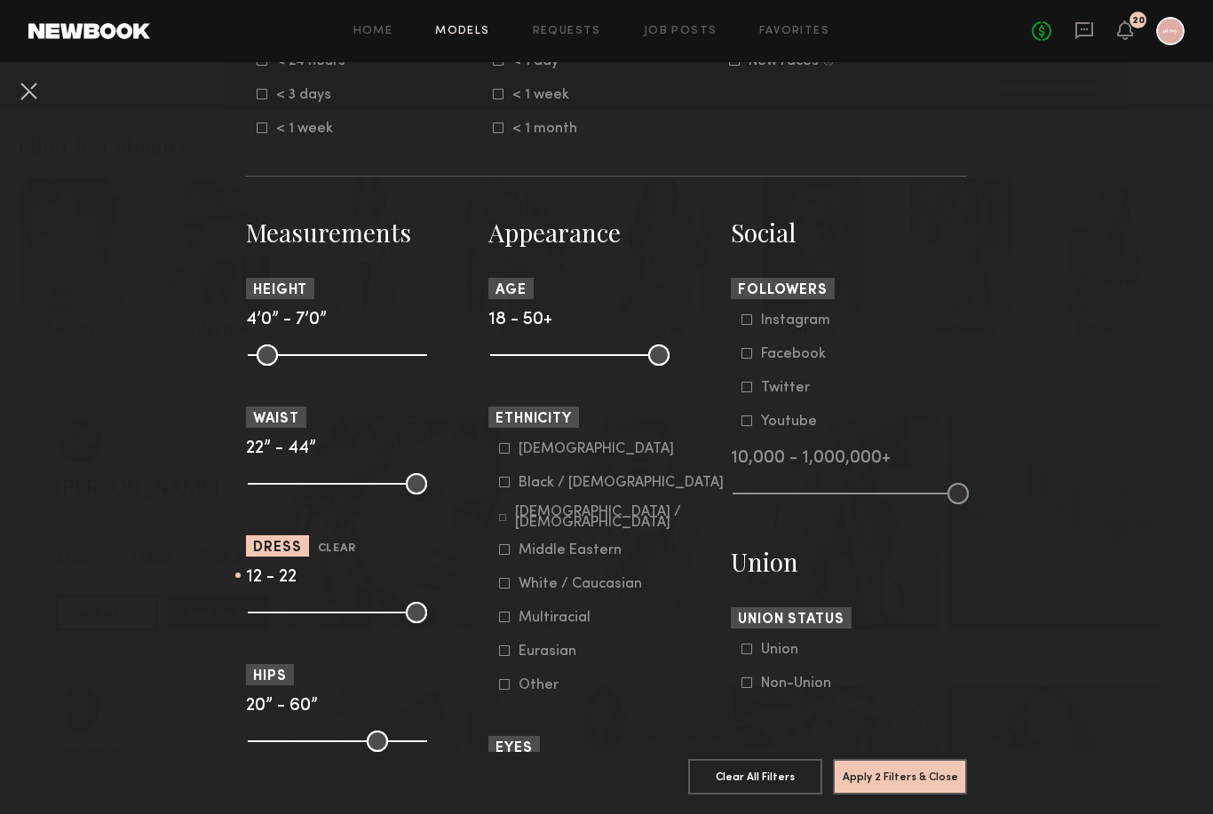
click at [874, 779] on button "Apply 2 Filters & Close" at bounding box center [900, 777] width 134 height 36
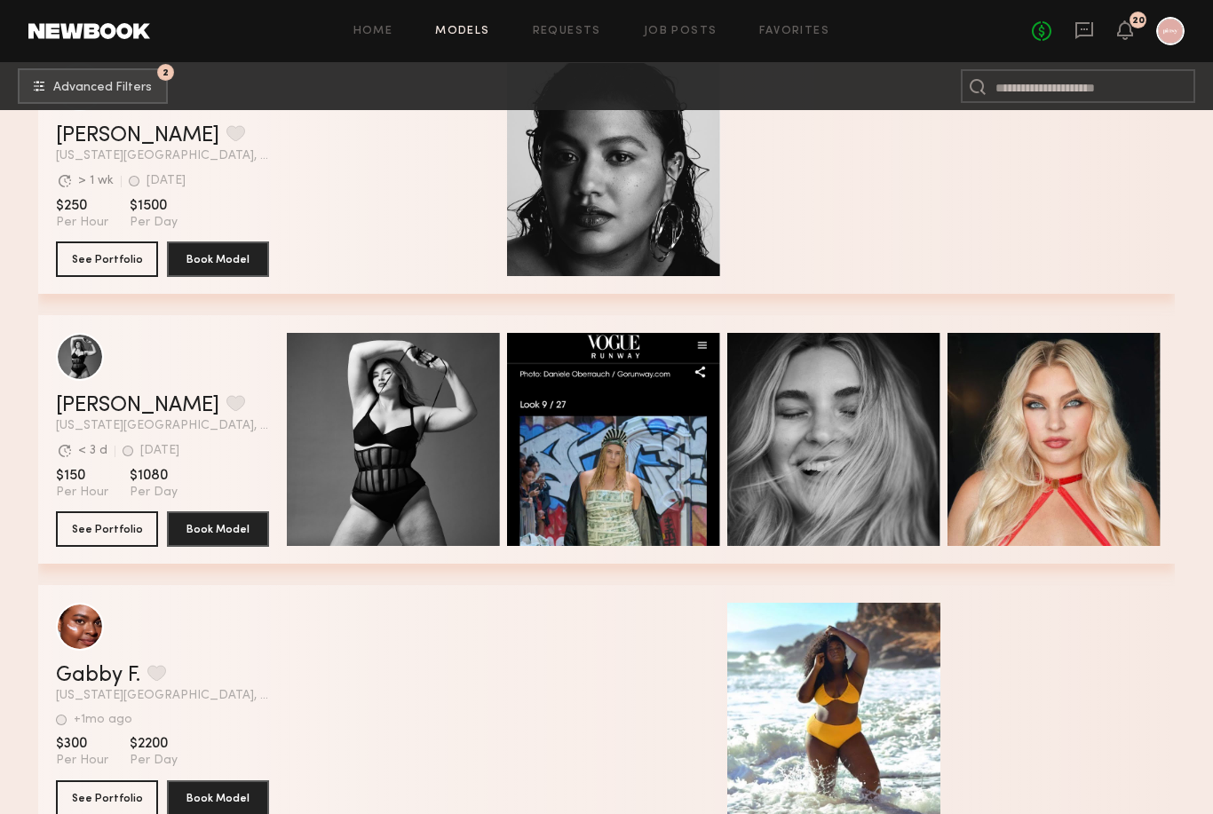
scroll to position [1996, 0]
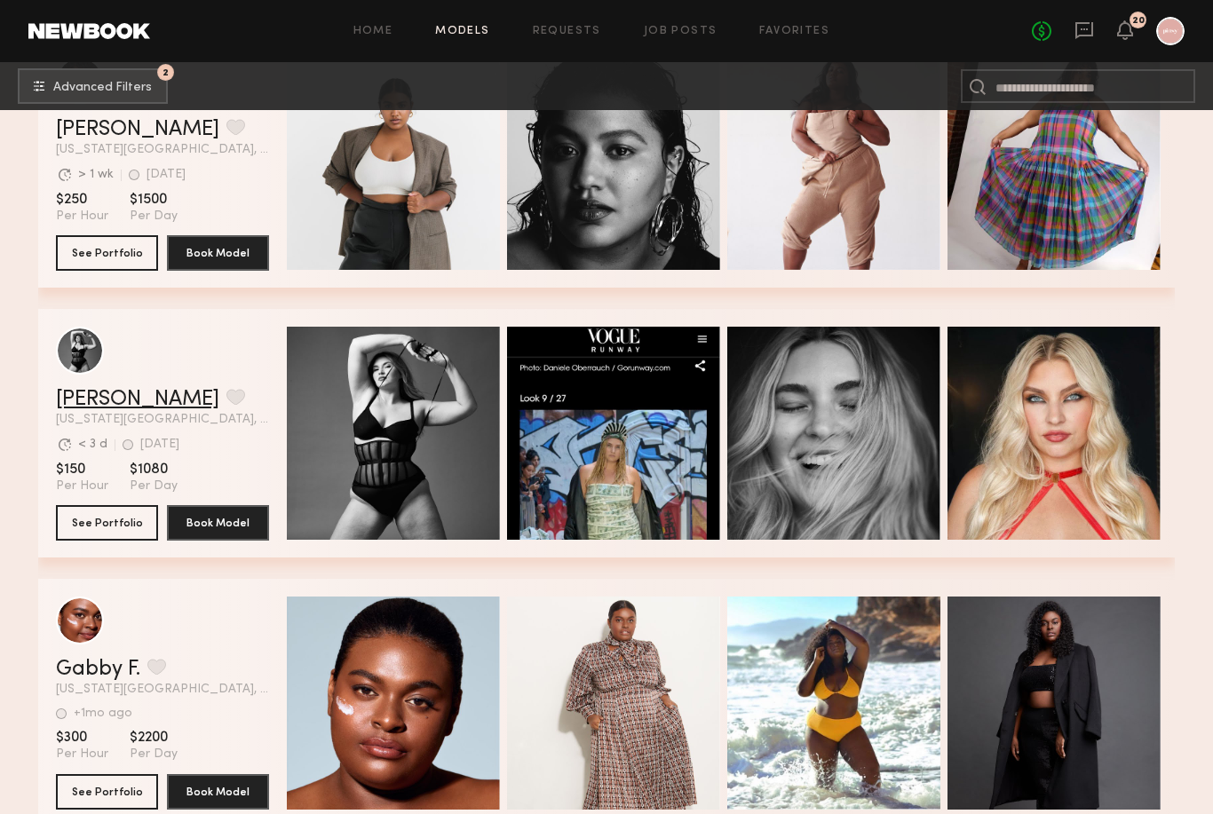
click at [87, 401] on link "[PERSON_NAME]" at bounding box center [137, 399] width 163 height 21
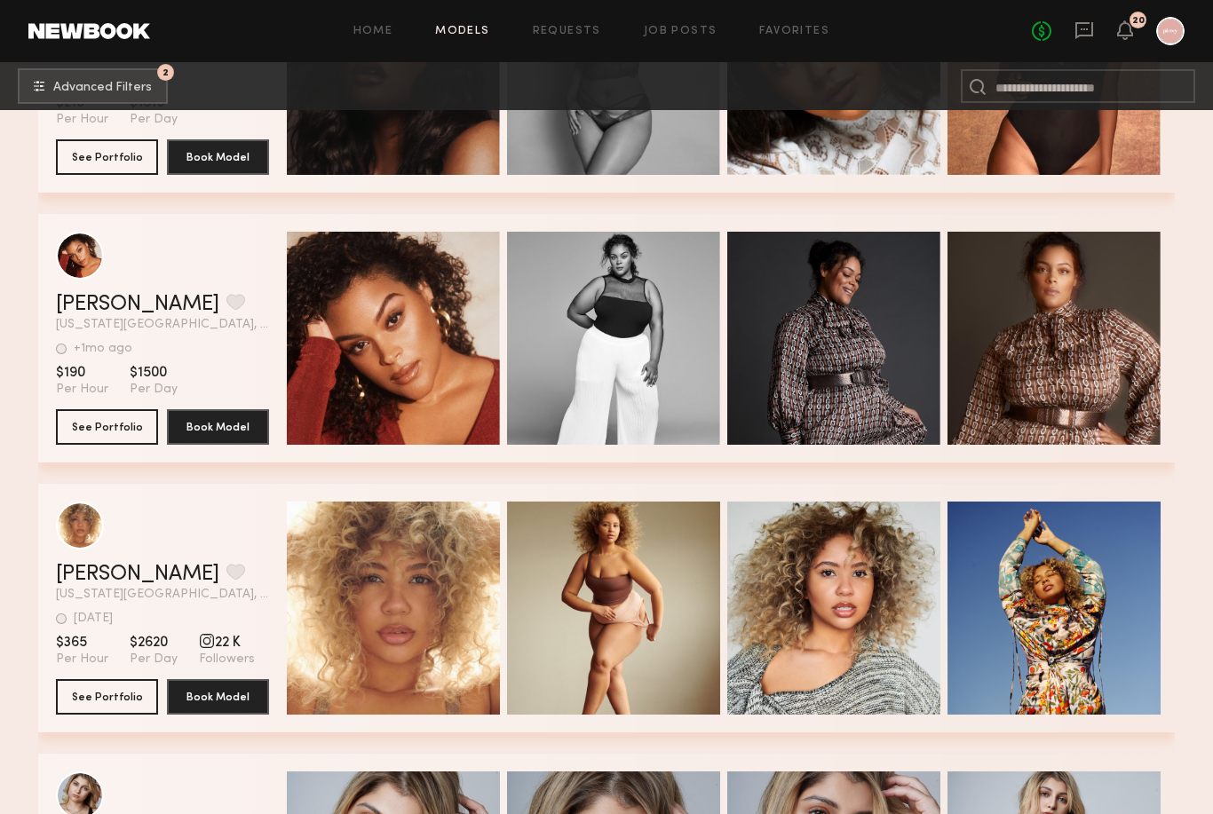
scroll to position [3711, 0]
click at [147, 582] on link "Annchristine V." at bounding box center [137, 574] width 163 height 21
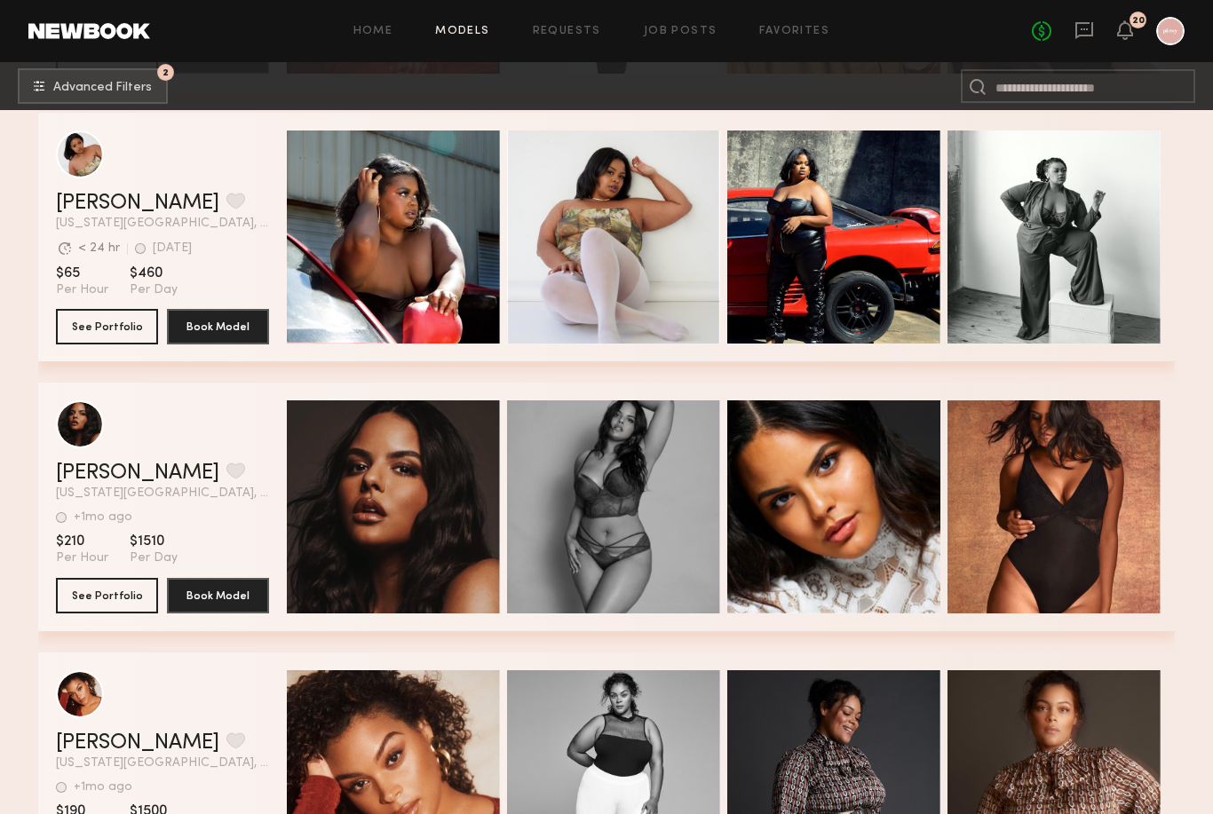
scroll to position [3482, 0]
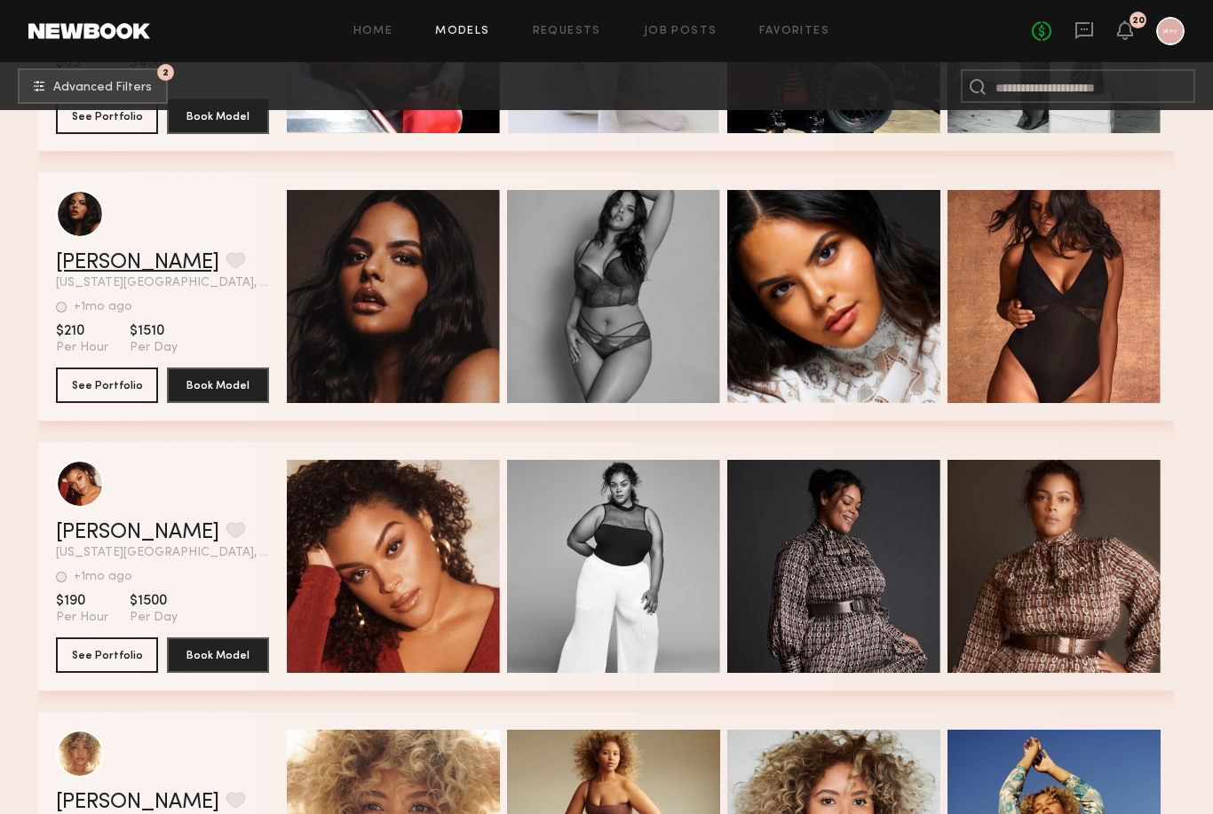
click at [103, 268] on link "Brittney H." at bounding box center [137, 262] width 163 height 21
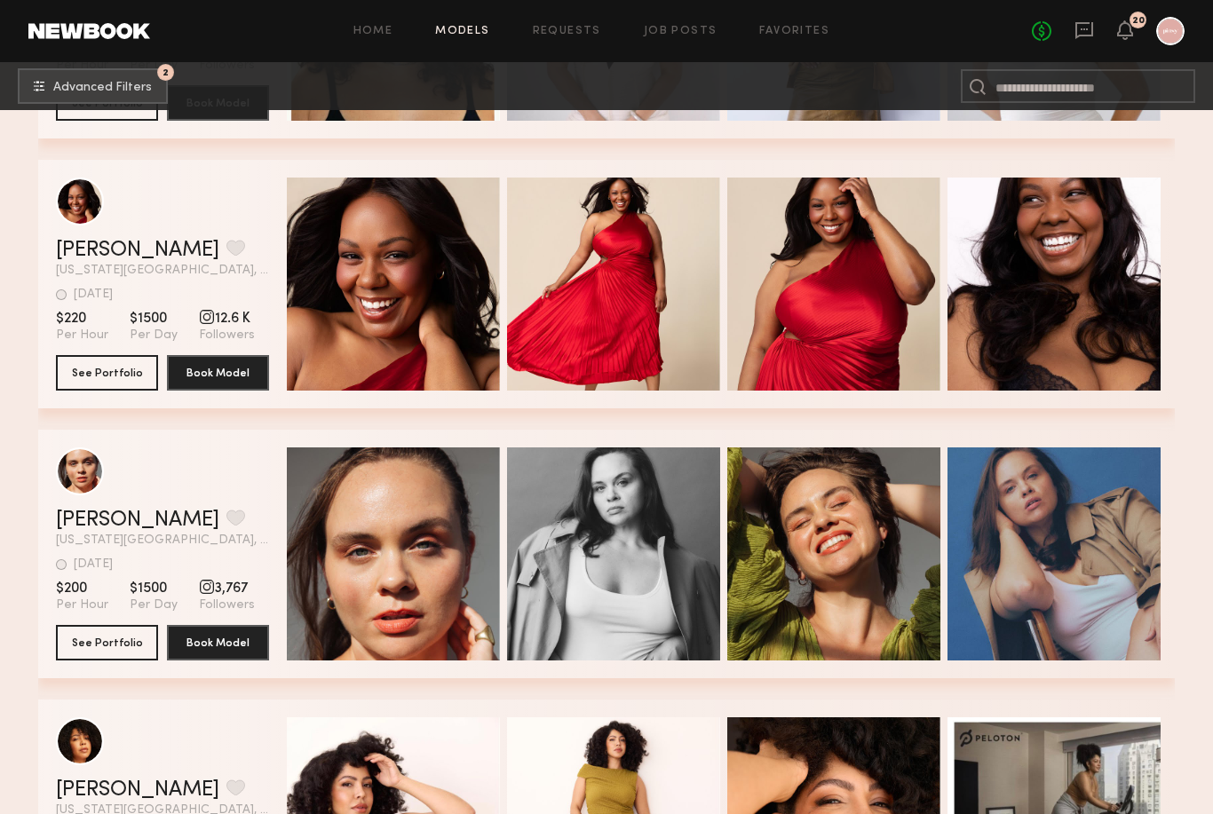
scroll to position [4844, 0]
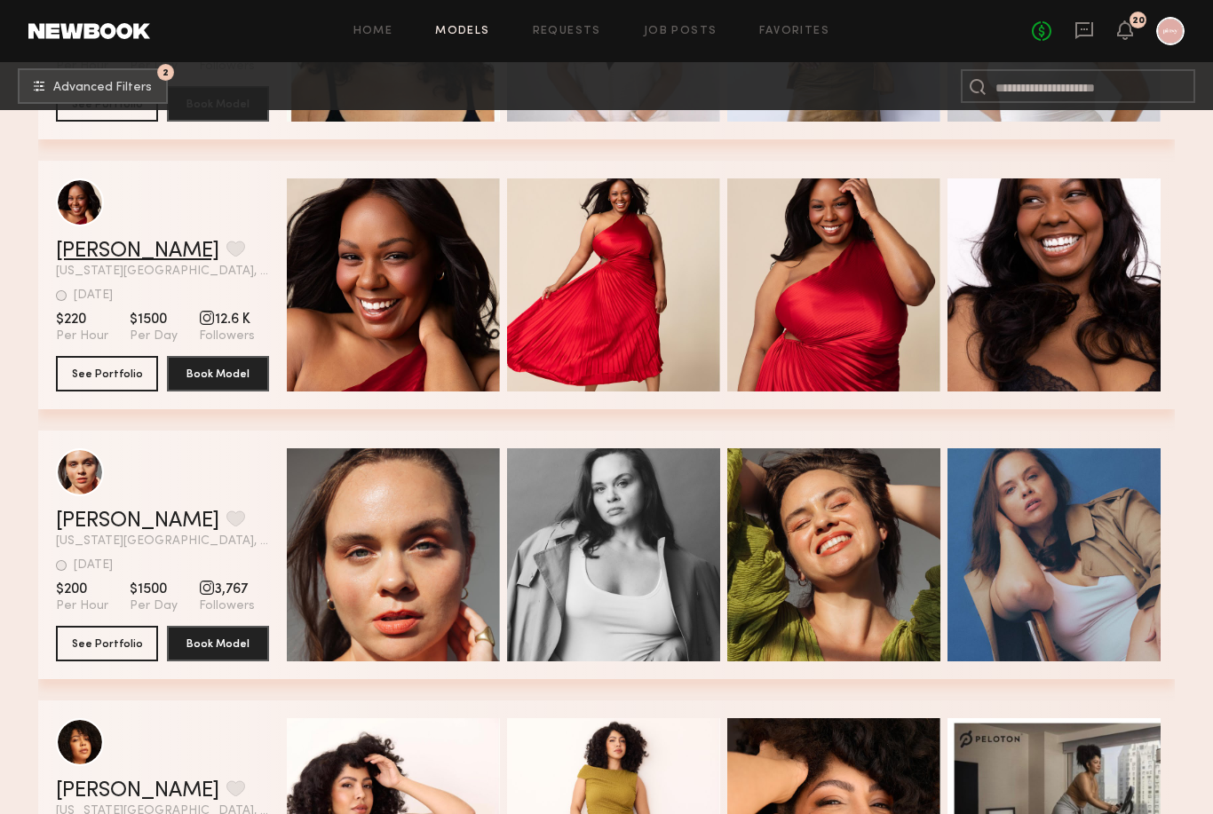
click at [81, 248] on link "Dena A." at bounding box center [137, 251] width 163 height 21
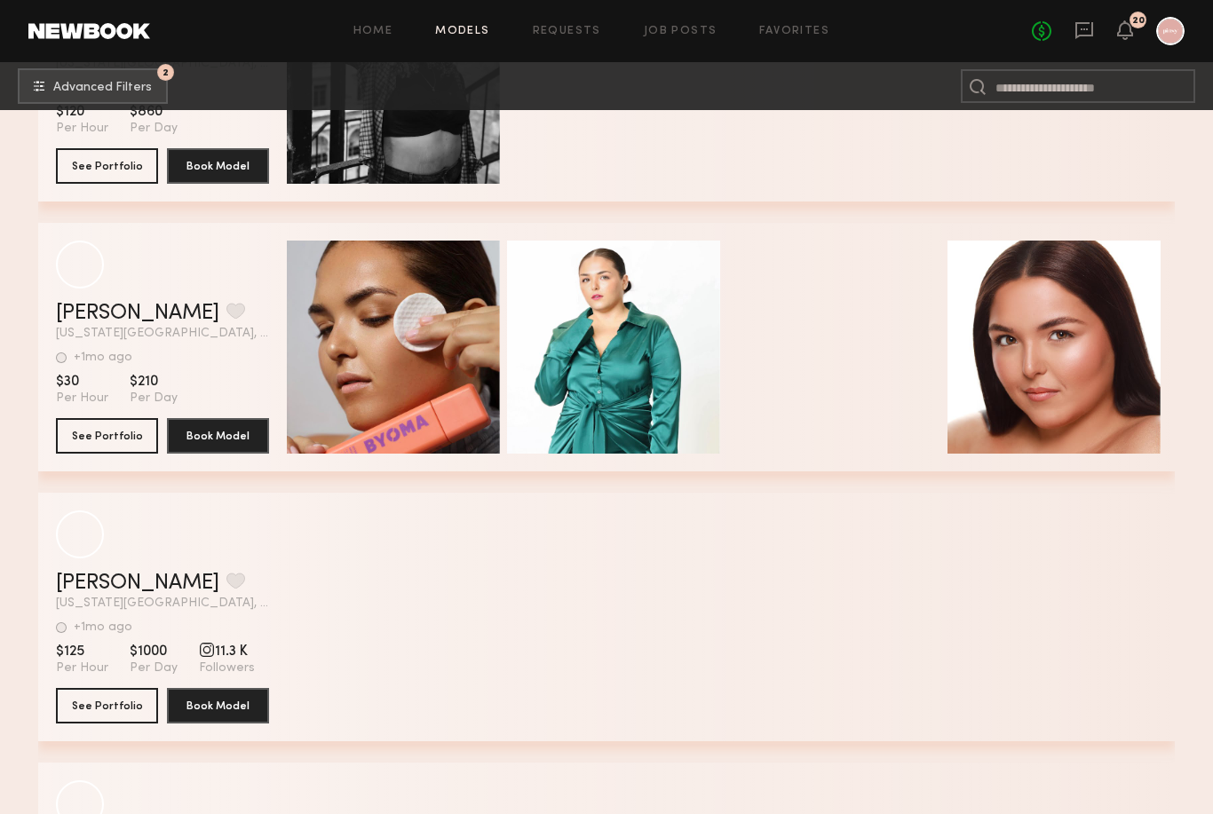
scroll to position [11263, 0]
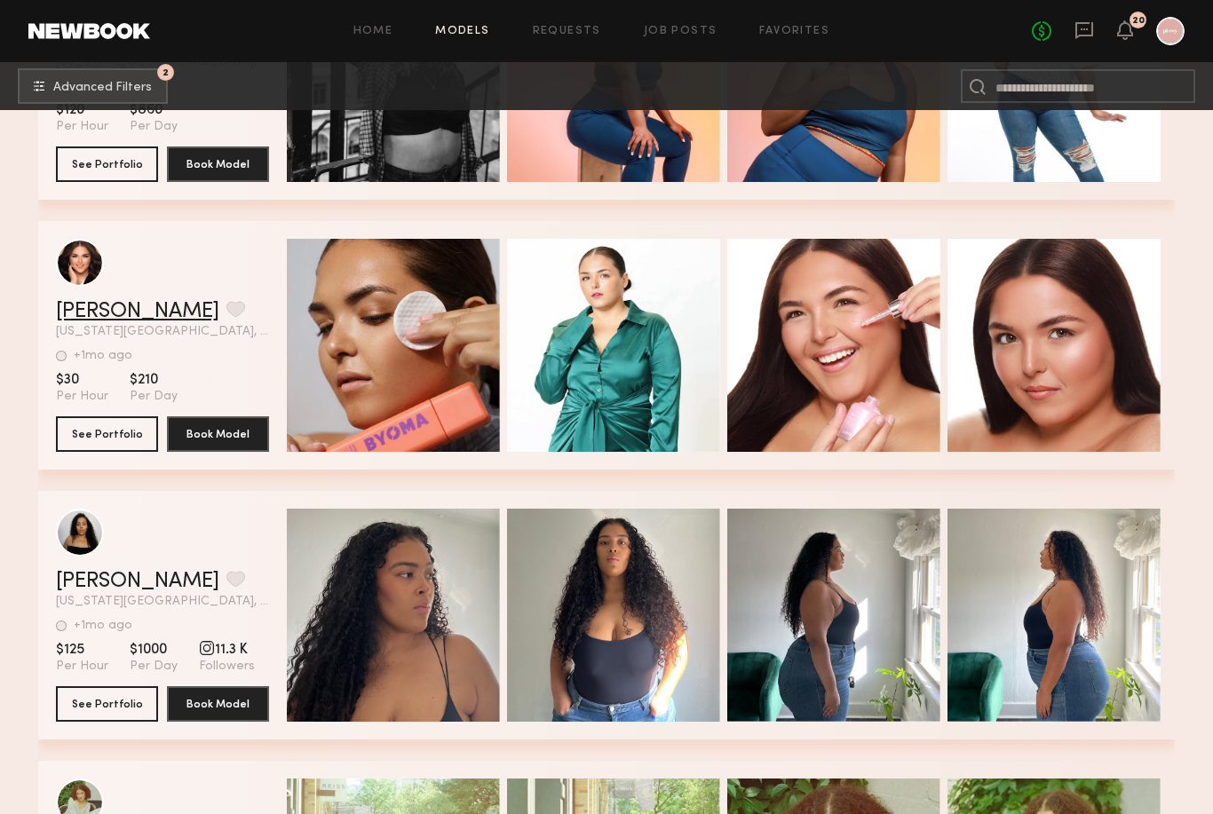
click at [88, 321] on link "[PERSON_NAME]" at bounding box center [137, 311] width 163 height 21
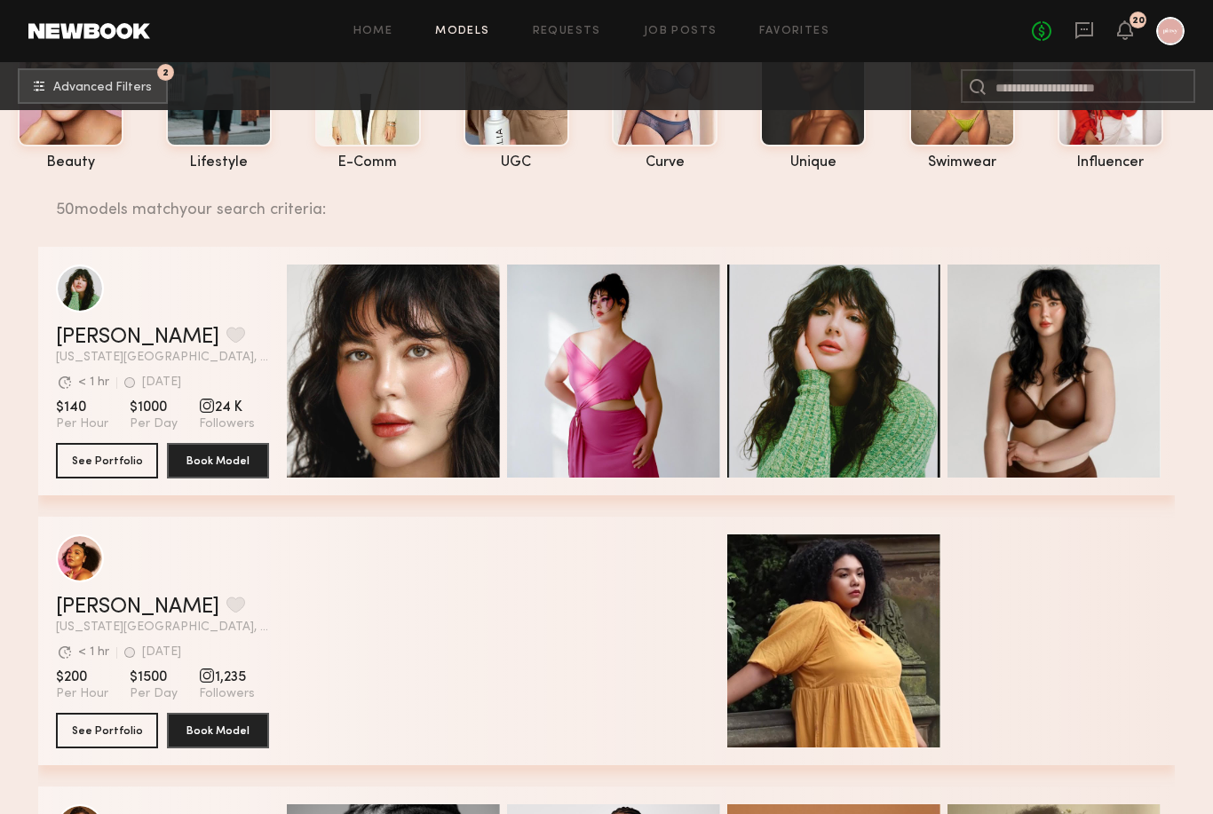
scroll to position [137, 0]
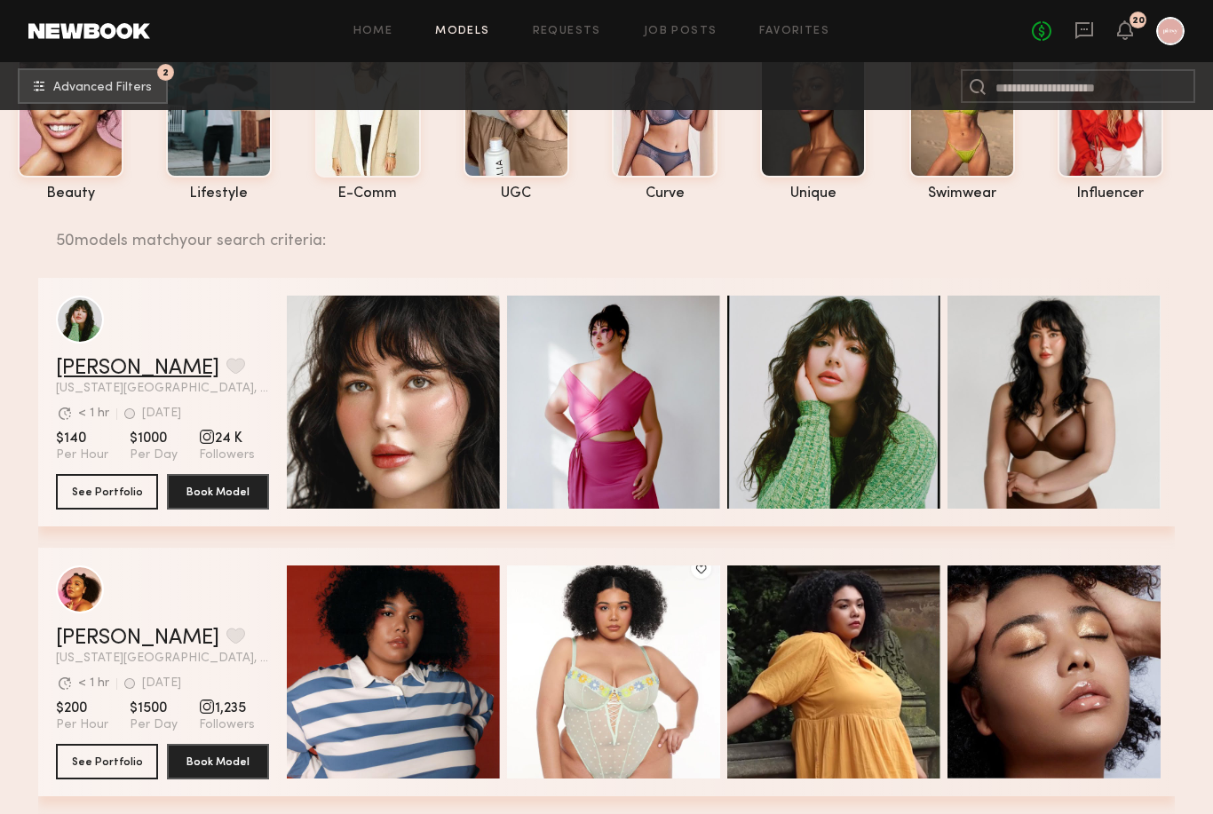
click at [131, 376] on link "[PERSON_NAME]" at bounding box center [137, 368] width 163 height 21
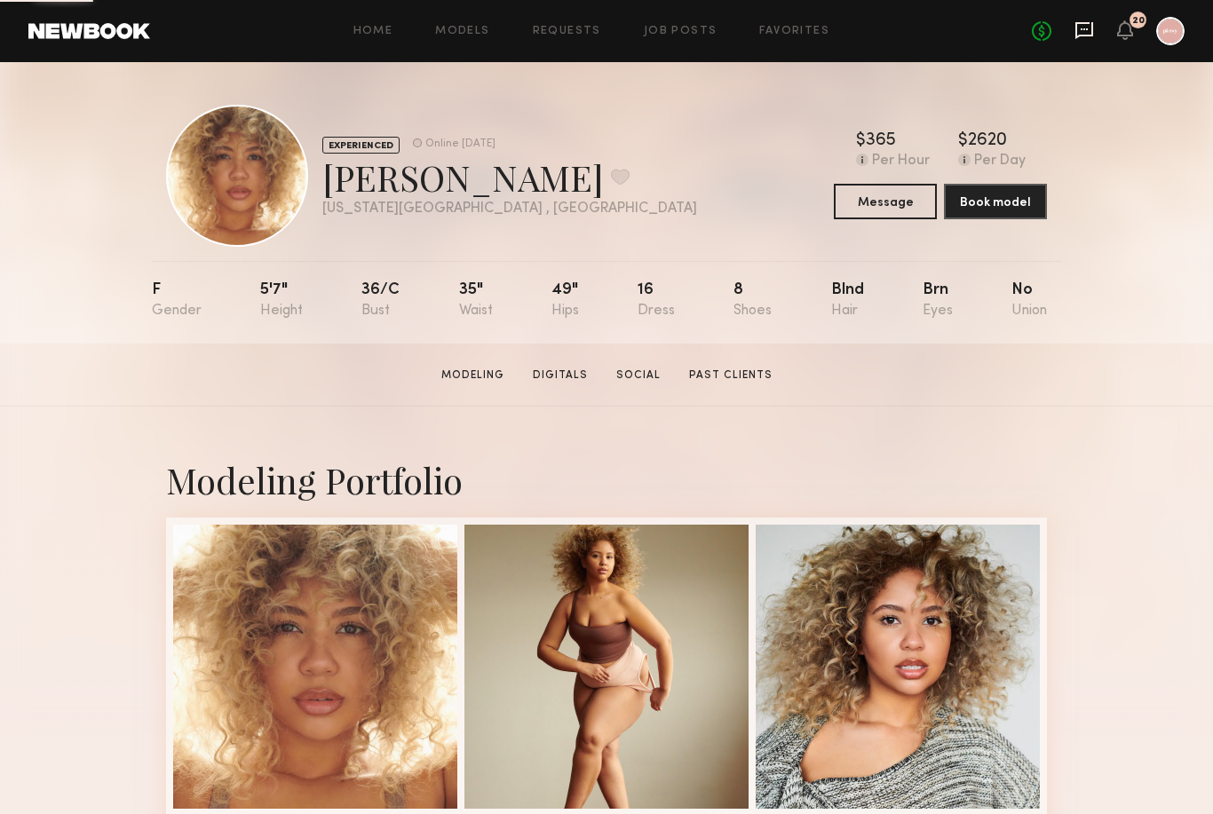
click at [1091, 24] on icon at bounding box center [1085, 30] width 18 height 17
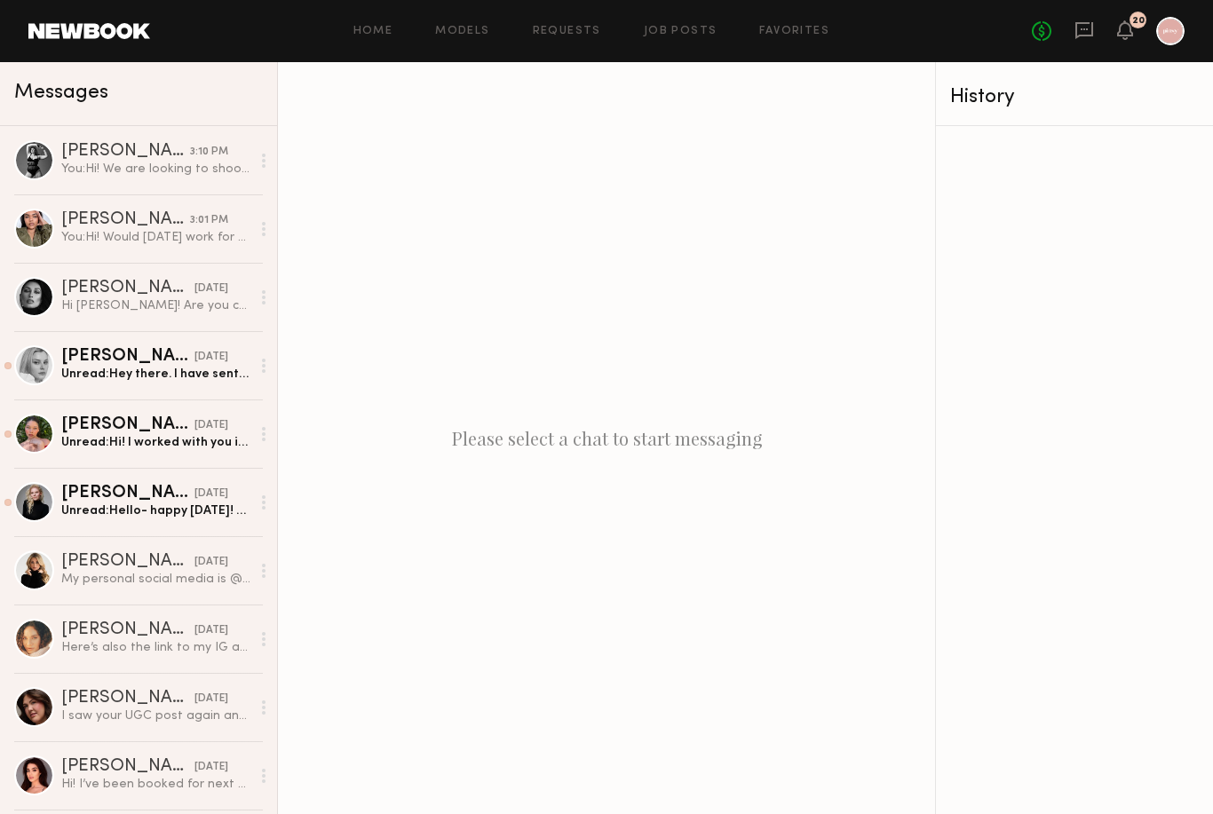
click at [643, 532] on div "Please select a chat to start messaging" at bounding box center [606, 438] width 657 height 752
click at [603, 471] on div "Please select a chat to start messaging" at bounding box center [606, 438] width 657 height 752
click at [130, 110] on div "Messages" at bounding box center [138, 94] width 277 height 64
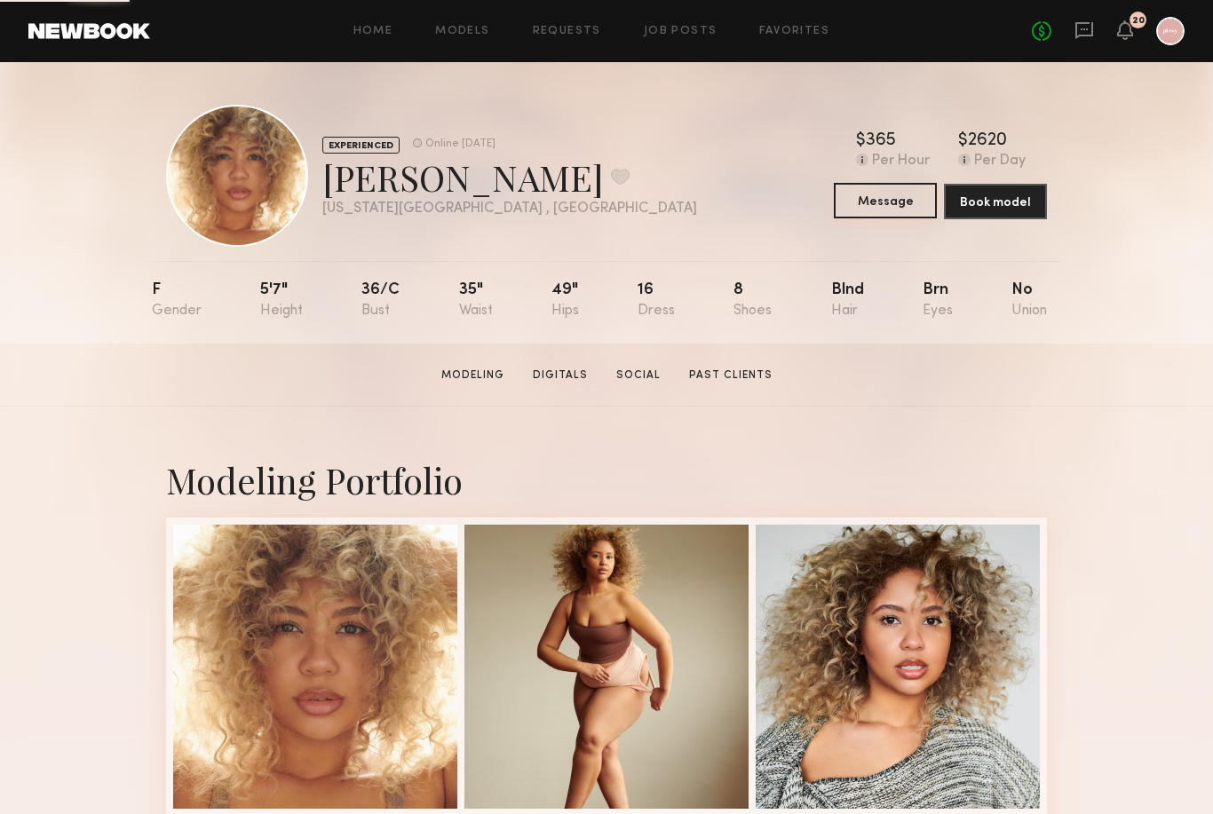
click at [879, 196] on button "Message" at bounding box center [885, 201] width 103 height 36
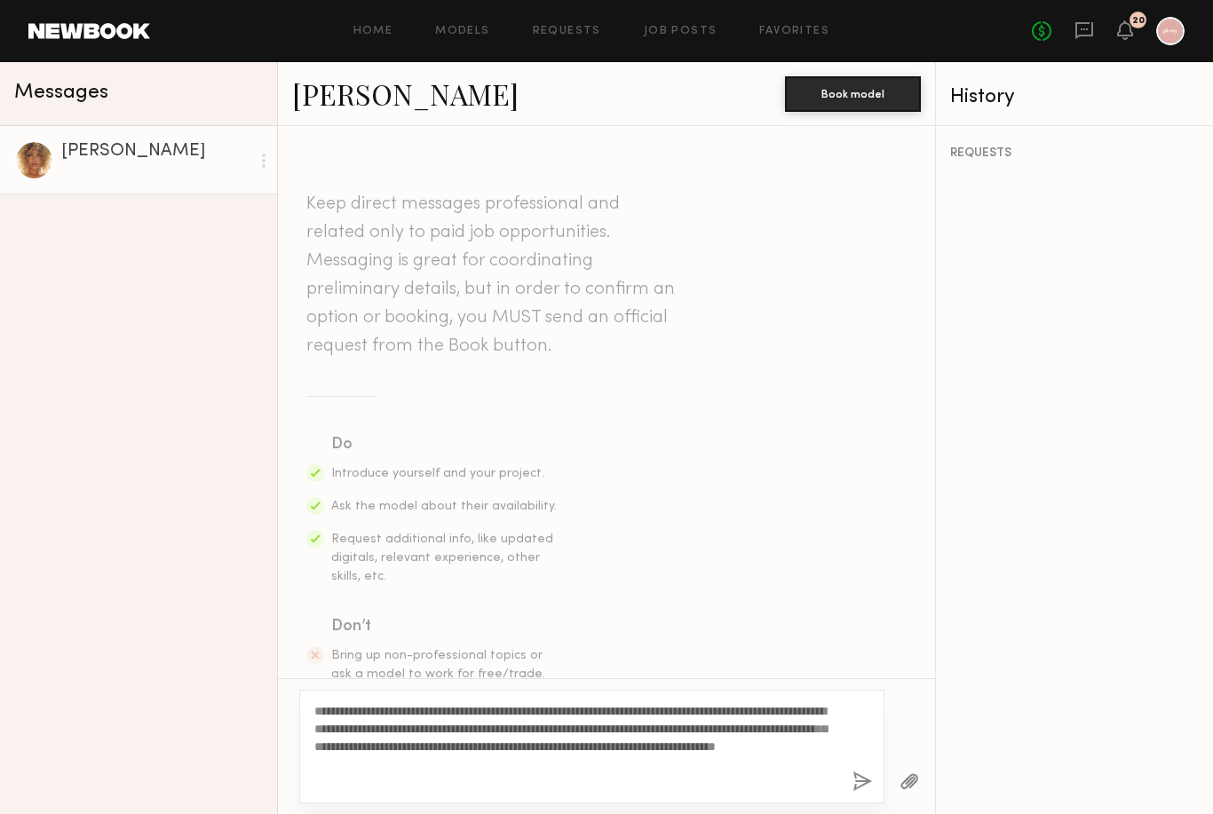
type textarea "**********"
click at [855, 772] on button "button" at bounding box center [863, 783] width 20 height 22
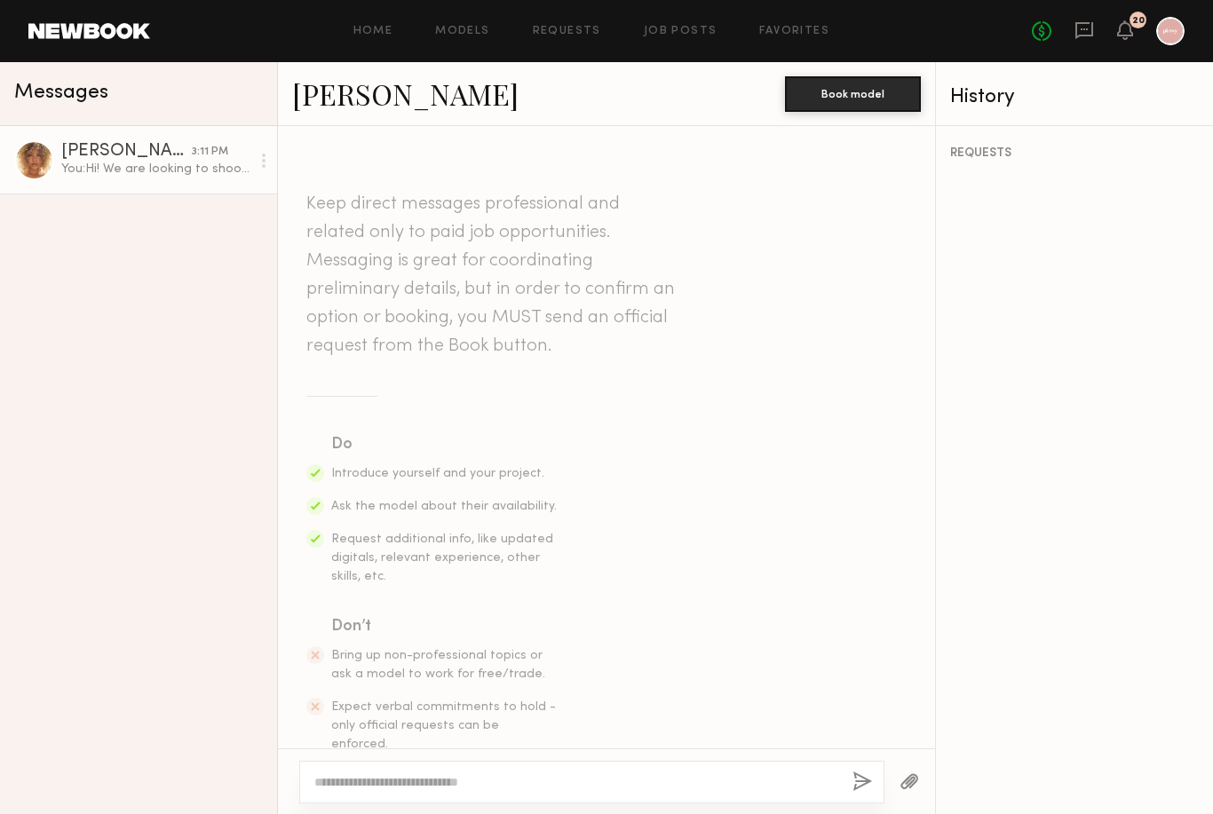
scroll to position [441, 0]
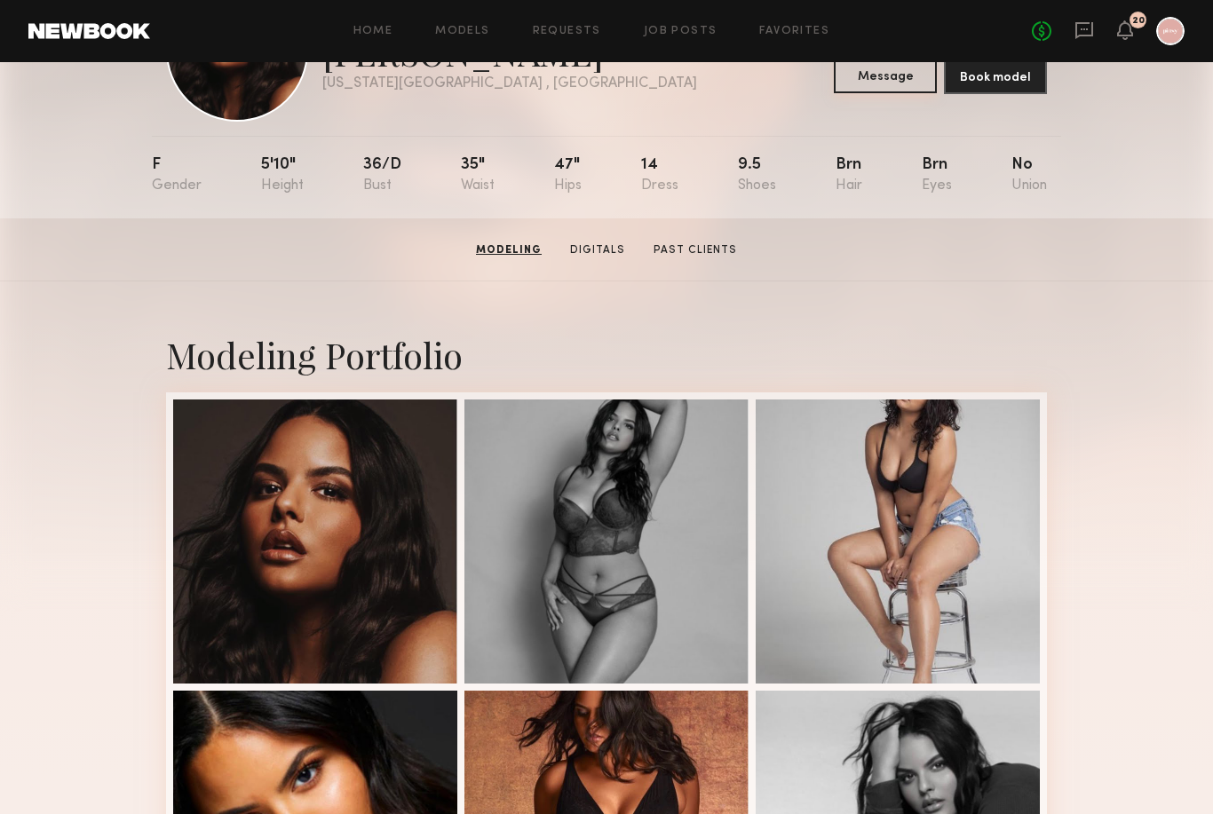
scroll to position [123, 0]
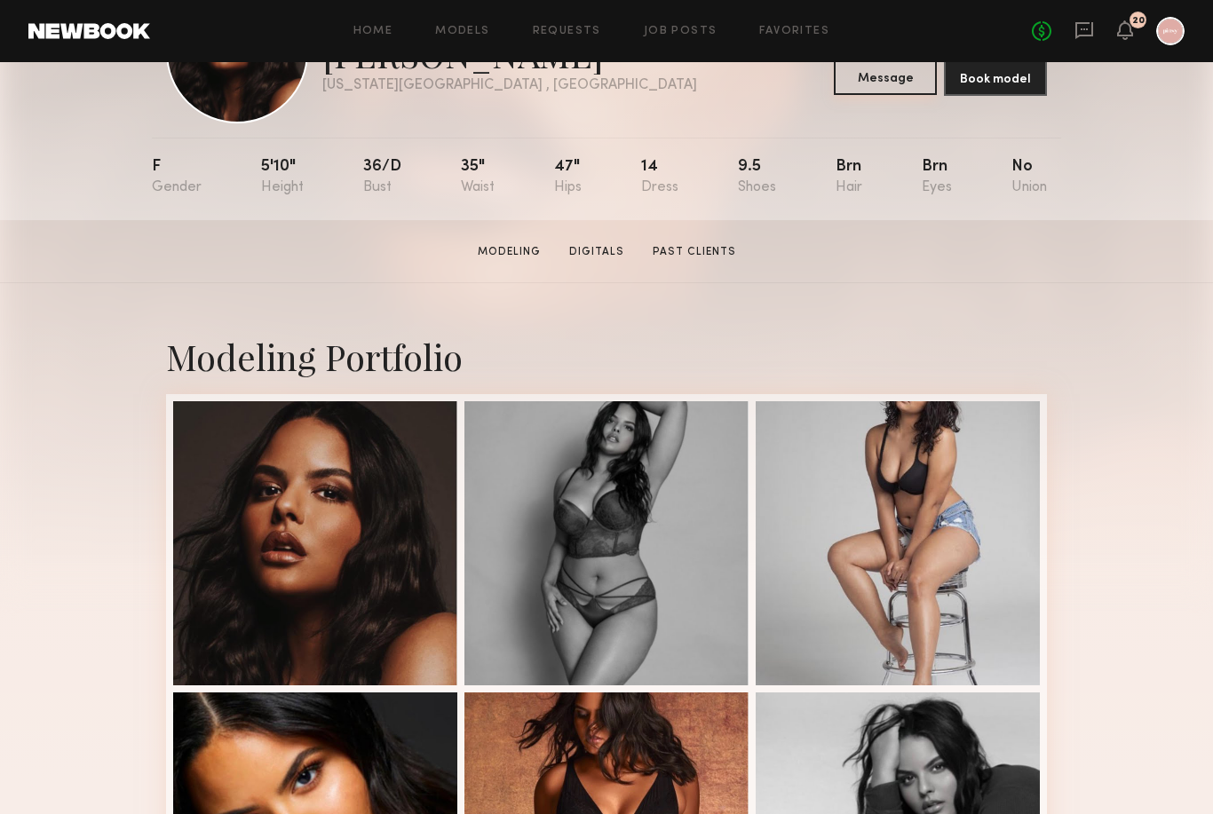
click at [901, 83] on button "Message" at bounding box center [885, 78] width 103 height 36
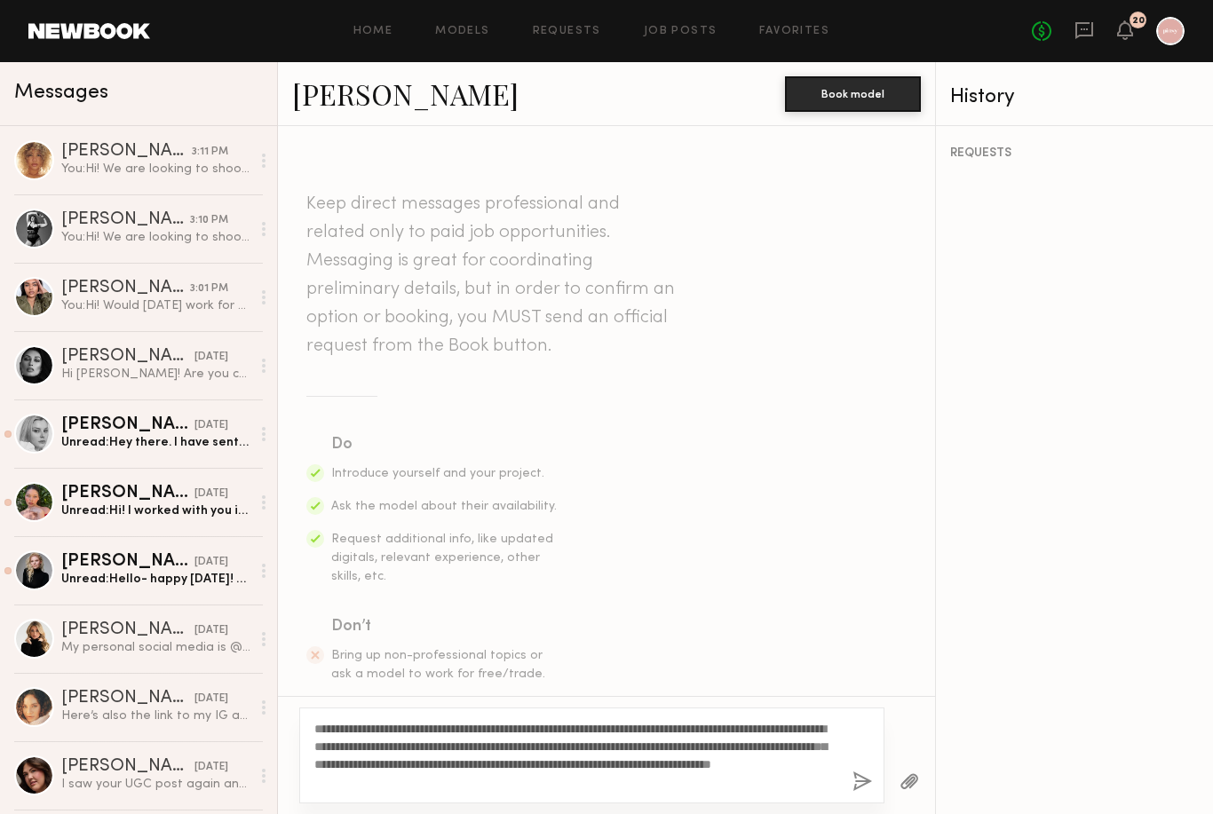
type textarea "**********"
click at [859, 772] on div "**********" at bounding box center [591, 756] width 585 height 96
click at [858, 772] on button "button" at bounding box center [863, 783] width 20 height 22
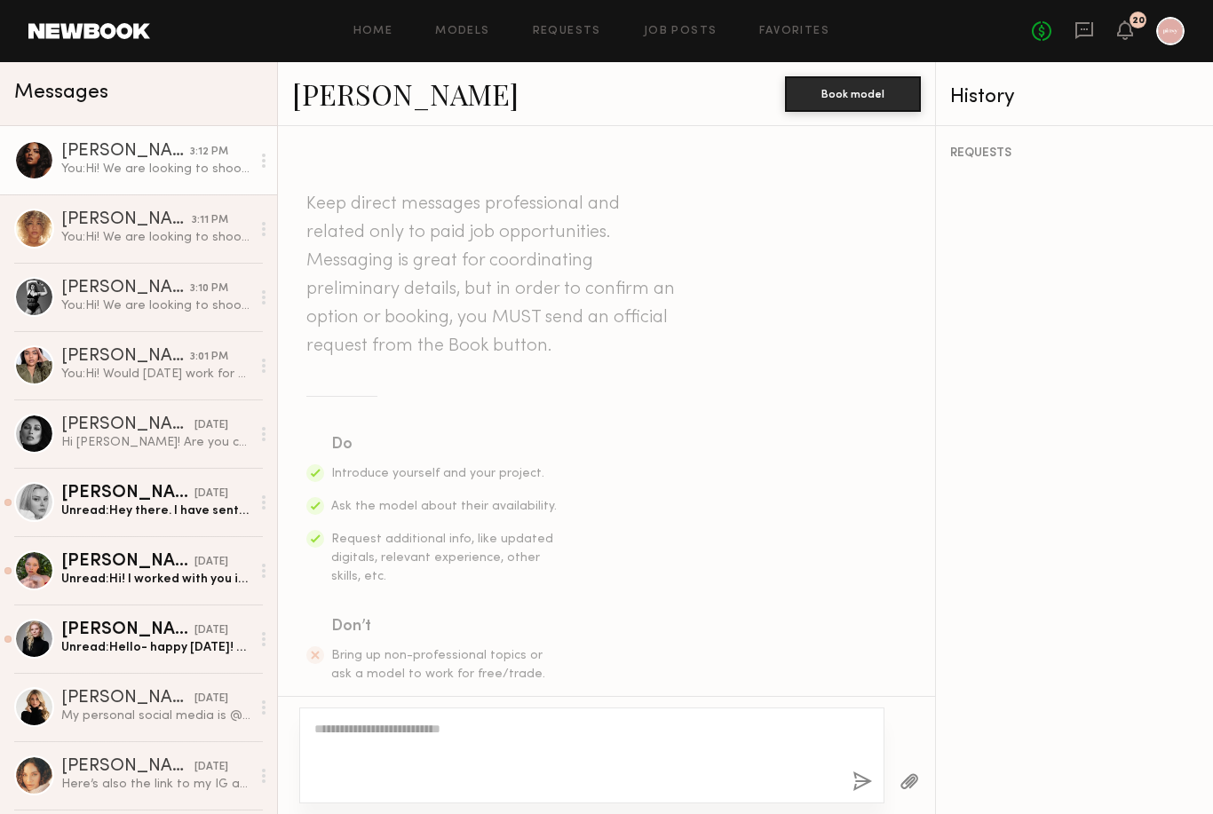
scroll to position [441, 0]
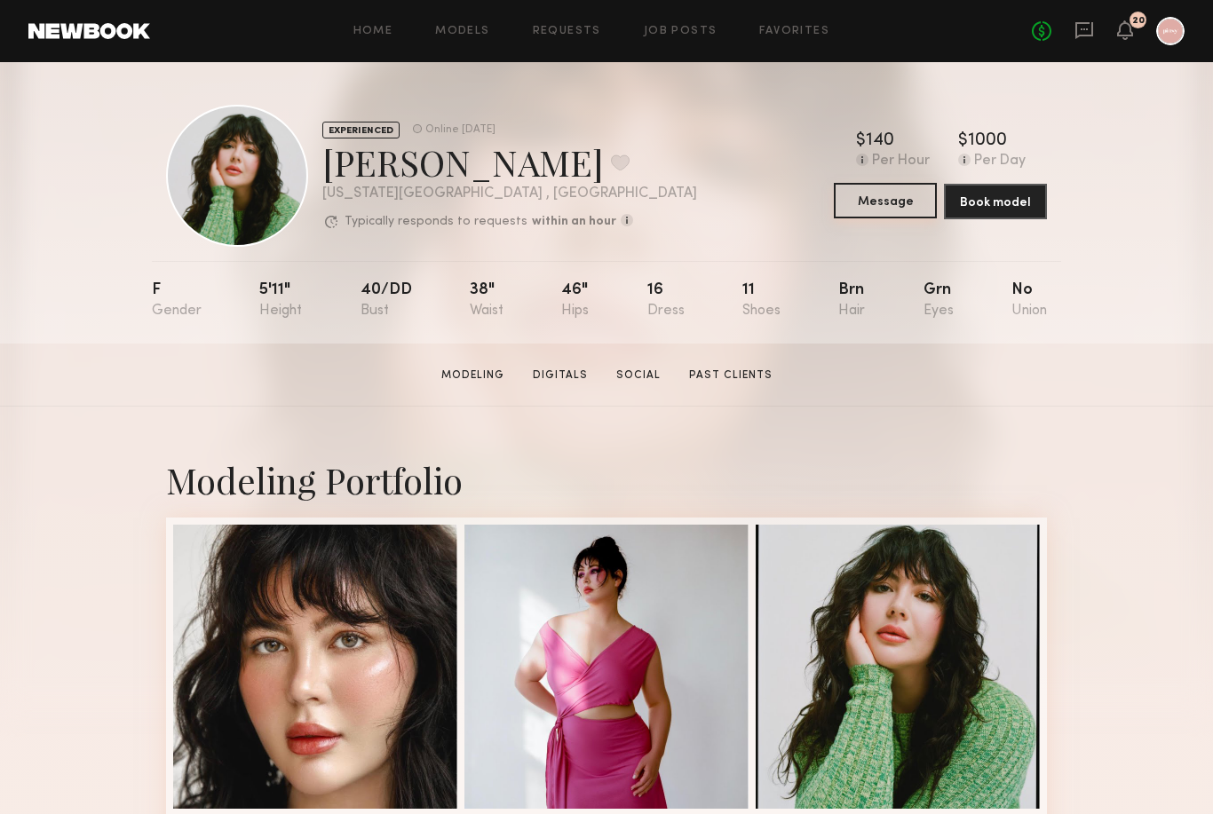
click at [883, 200] on button "Message" at bounding box center [885, 201] width 103 height 36
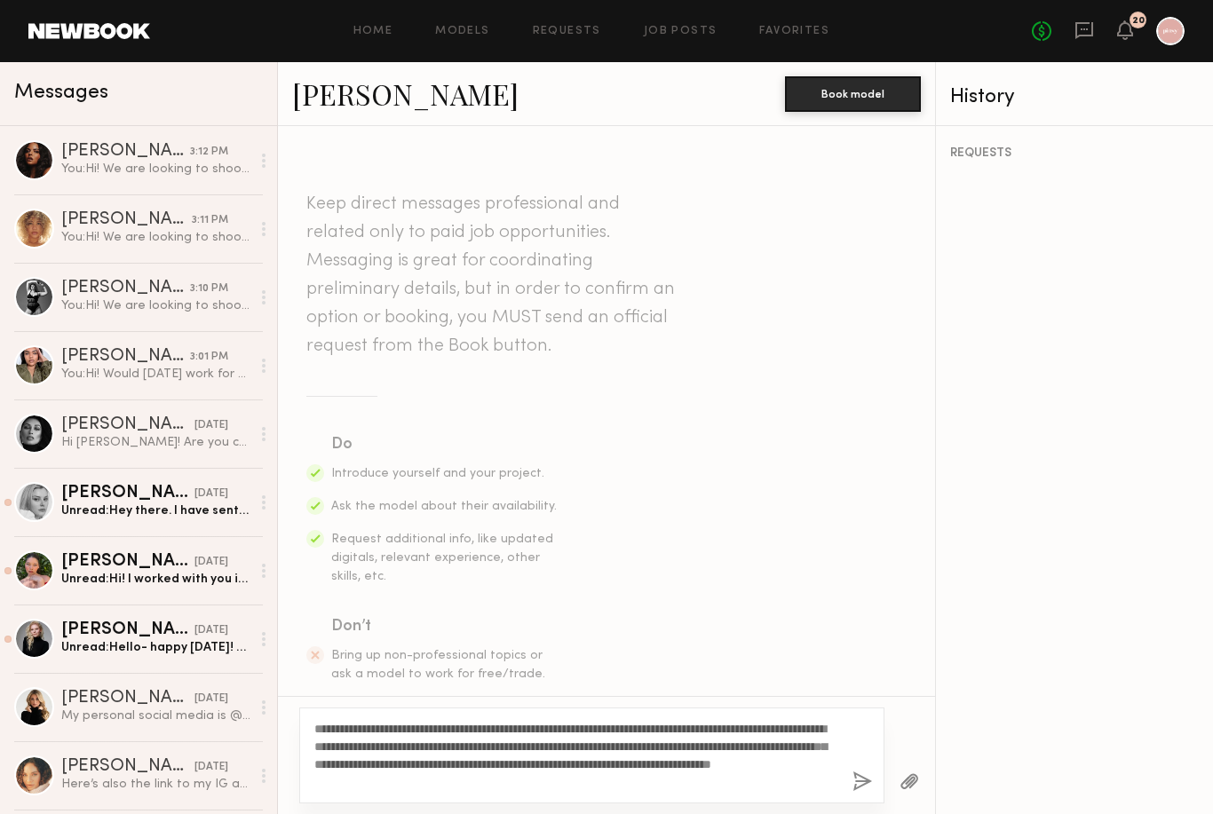
type textarea "**********"
click at [874, 762] on div "**********" at bounding box center [591, 756] width 585 height 96
click at [873, 765] on div "**********" at bounding box center [591, 756] width 585 height 96
click at [853, 772] on button "button" at bounding box center [863, 783] width 20 height 22
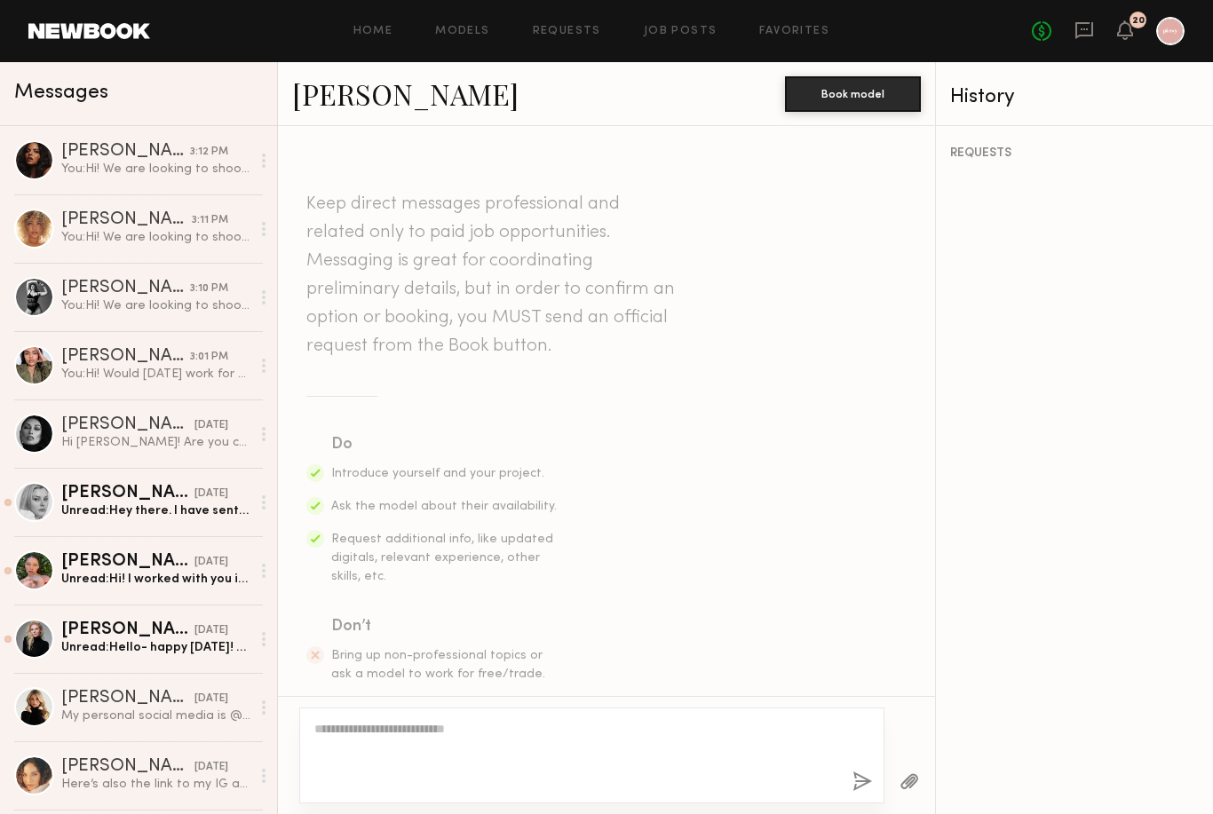
scroll to position [441, 0]
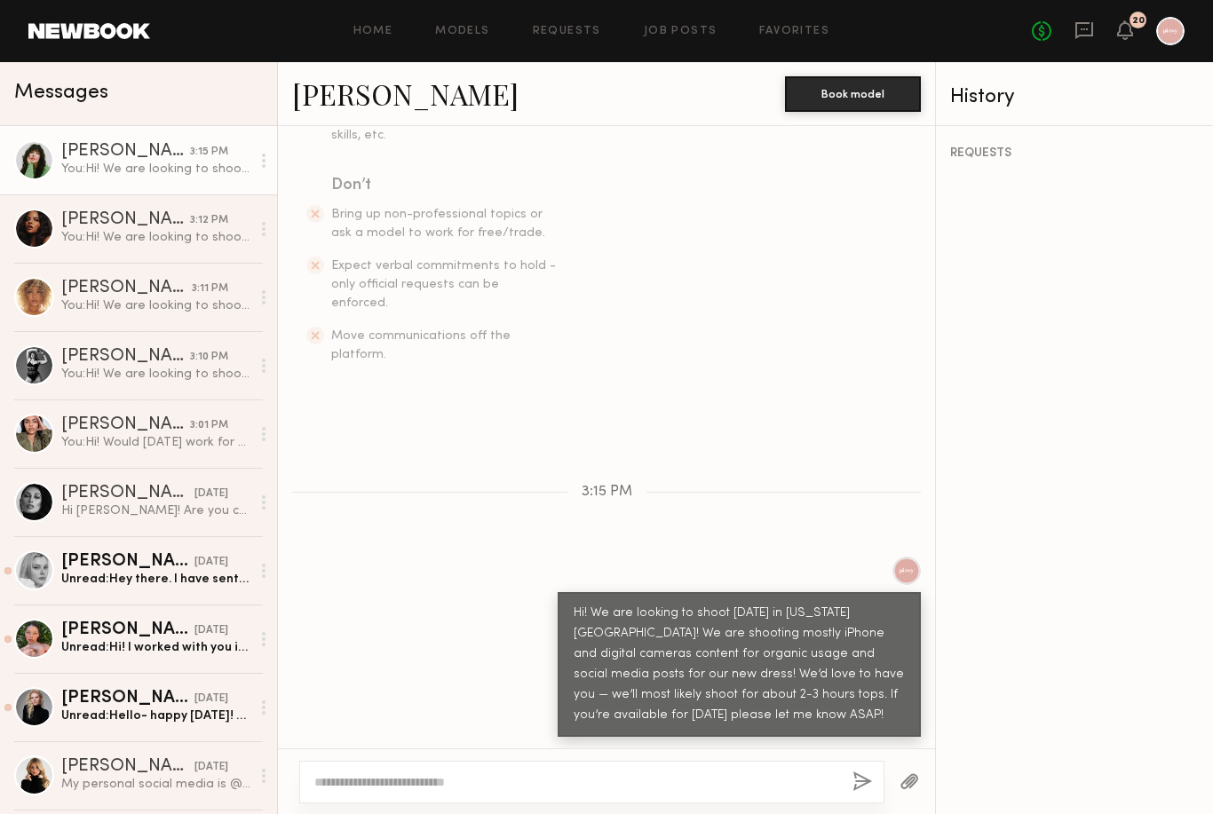
click at [874, 765] on div at bounding box center [591, 782] width 585 height 43
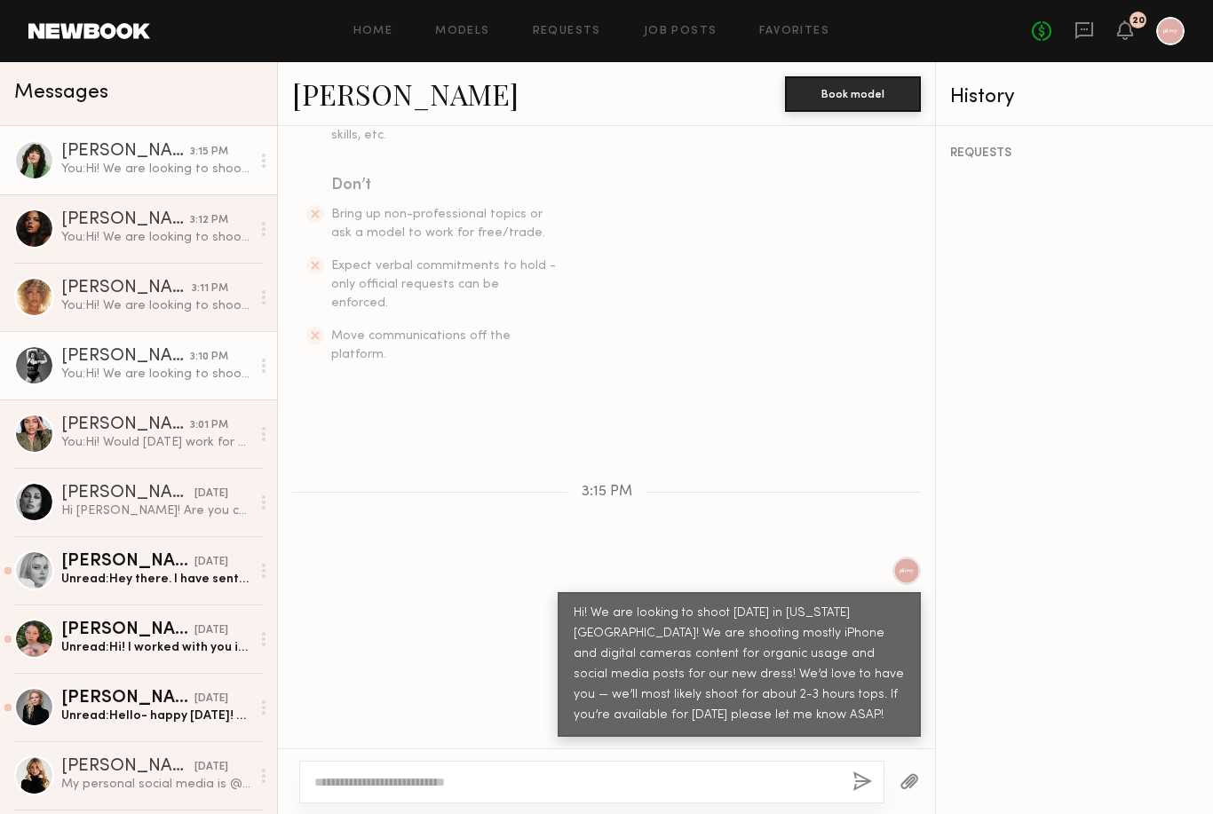
scroll to position [353, 0]
